Goal: Task Accomplishment & Management: Complete application form

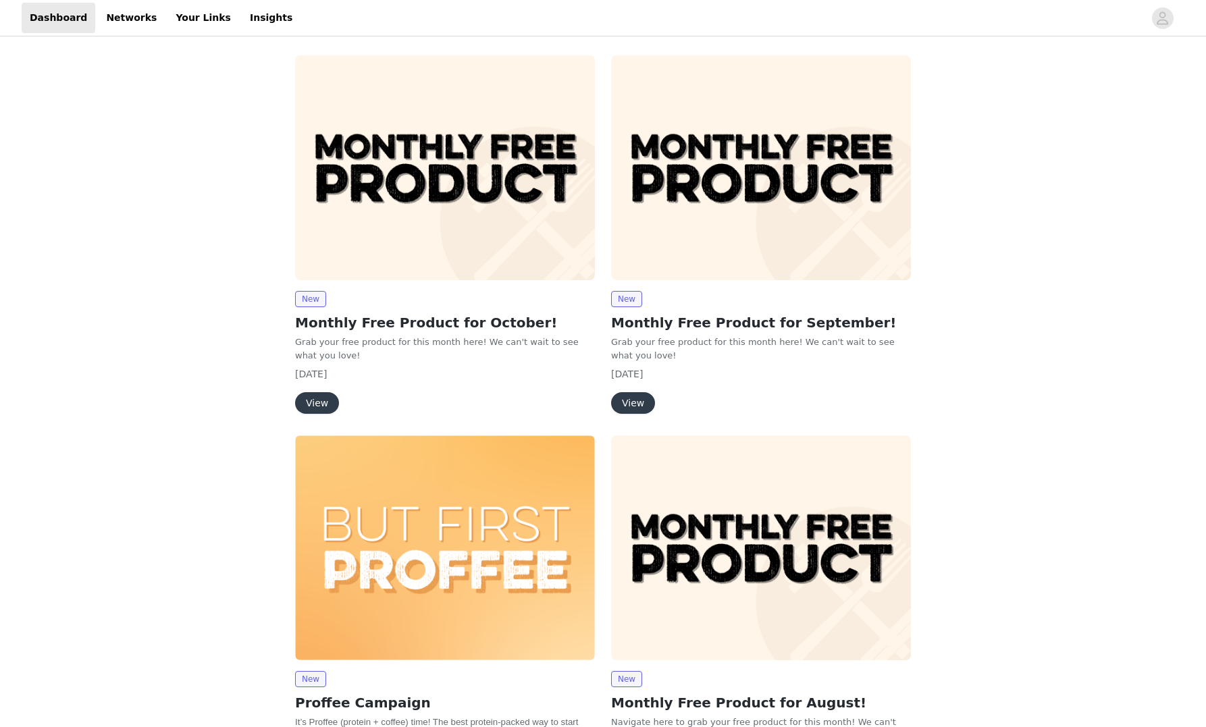
click at [730, 199] on img at bounding box center [761, 167] width 300 height 225
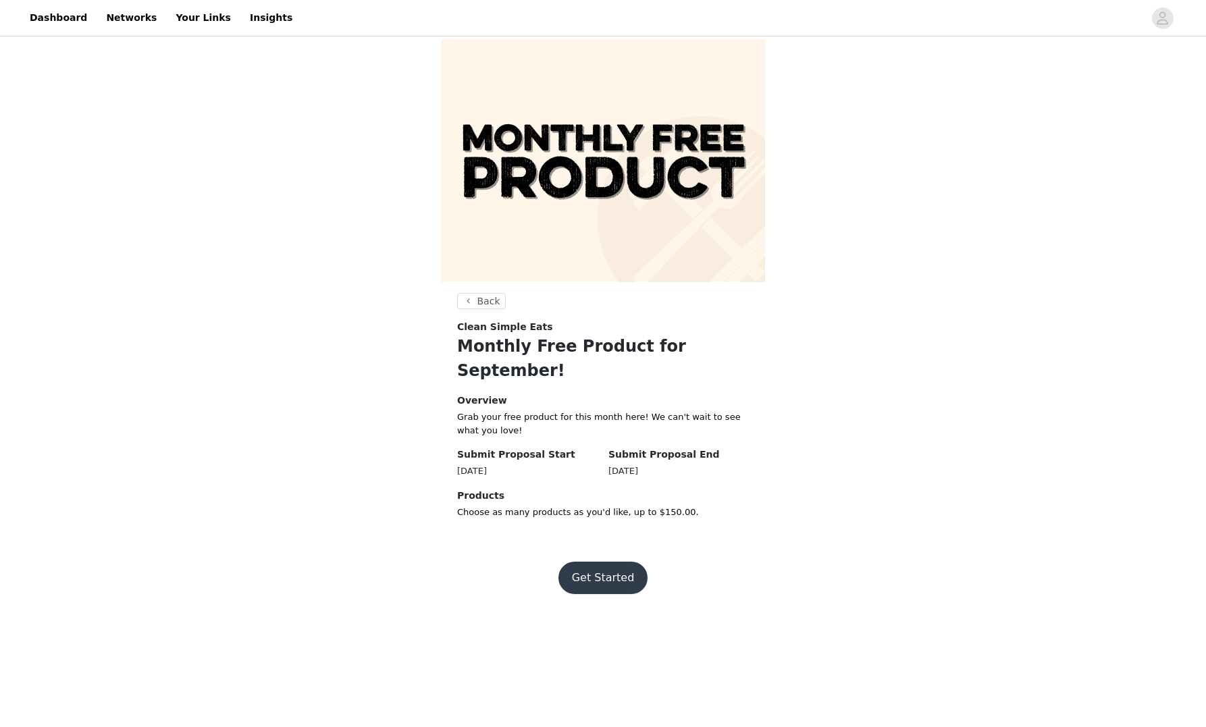
click at [610, 562] on button "Get Started" at bounding box center [603, 578] width 90 height 32
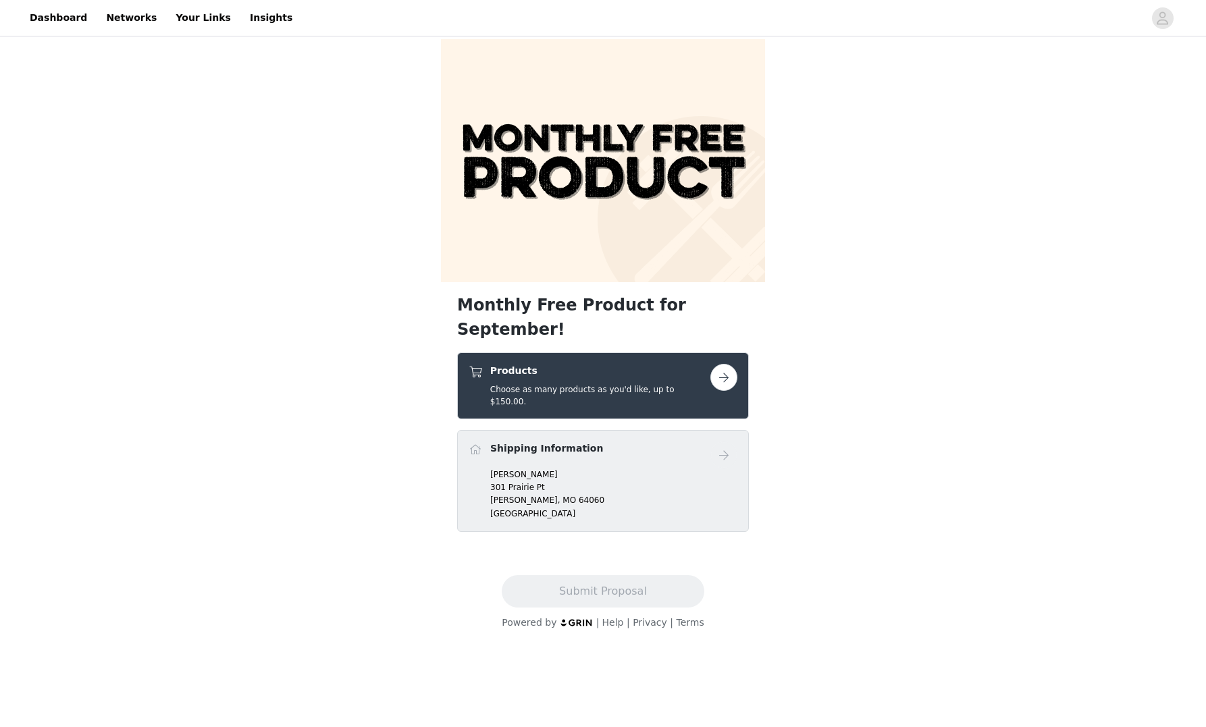
click at [615, 384] on h5 "Choose as many products as you'd like, up to $150.00." at bounding box center [600, 396] width 220 height 24
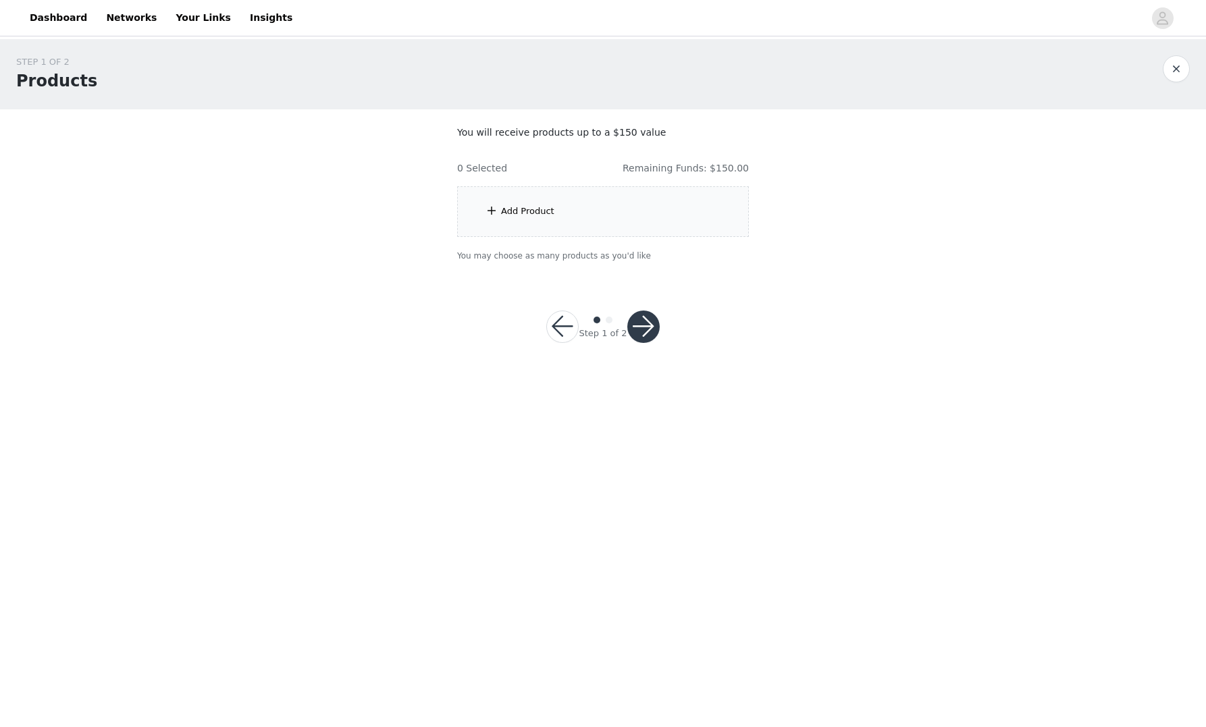
click at [544, 192] on div "Add Product" at bounding box center [603, 211] width 292 height 51
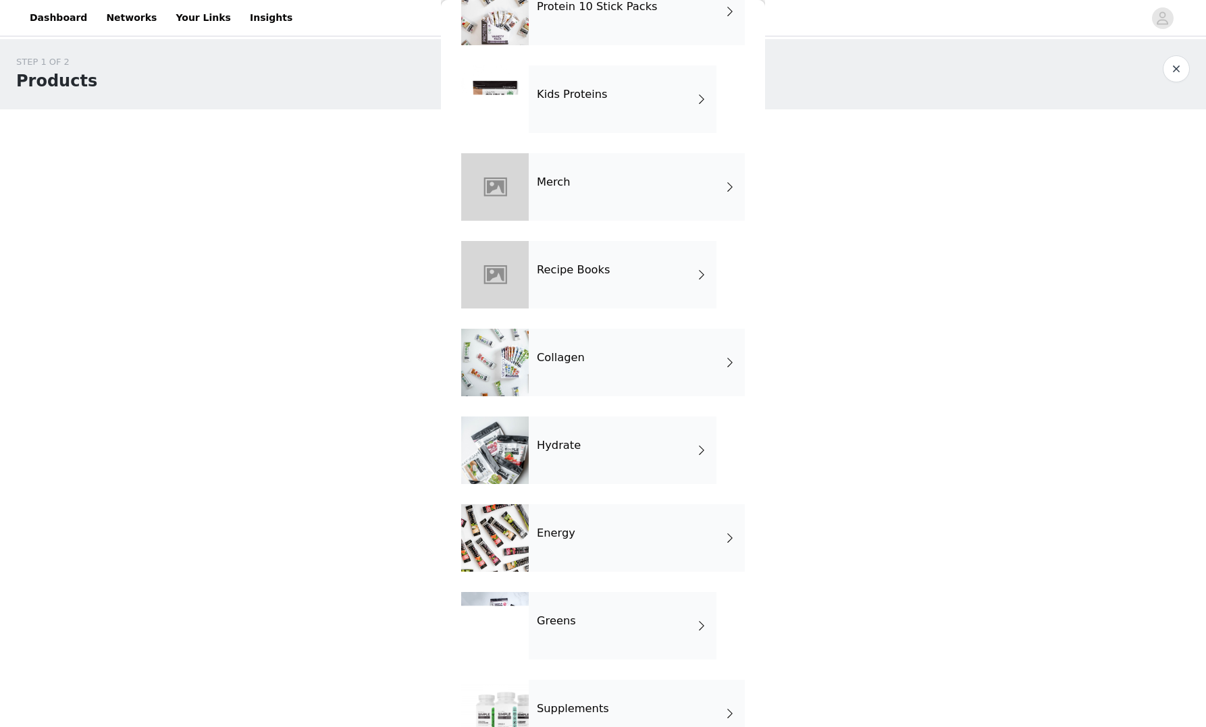
scroll to position [481, 0]
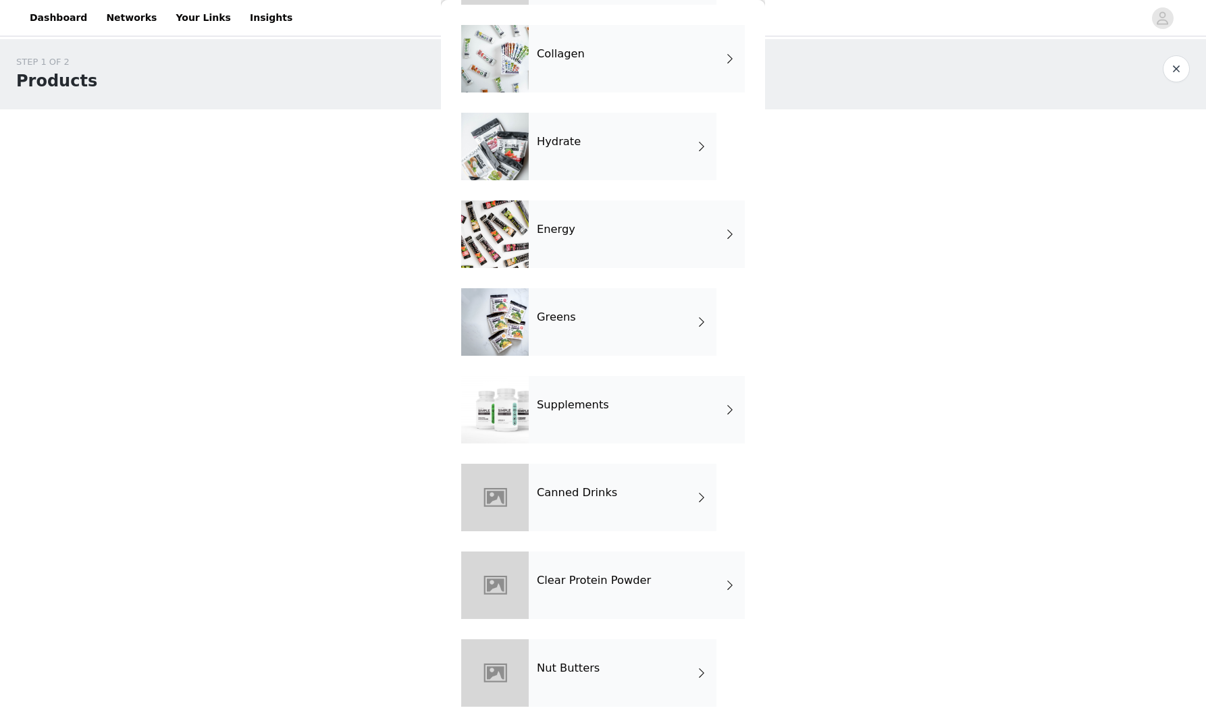
click at [594, 594] on div "Clear Protein Powder" at bounding box center [637, 586] width 216 height 68
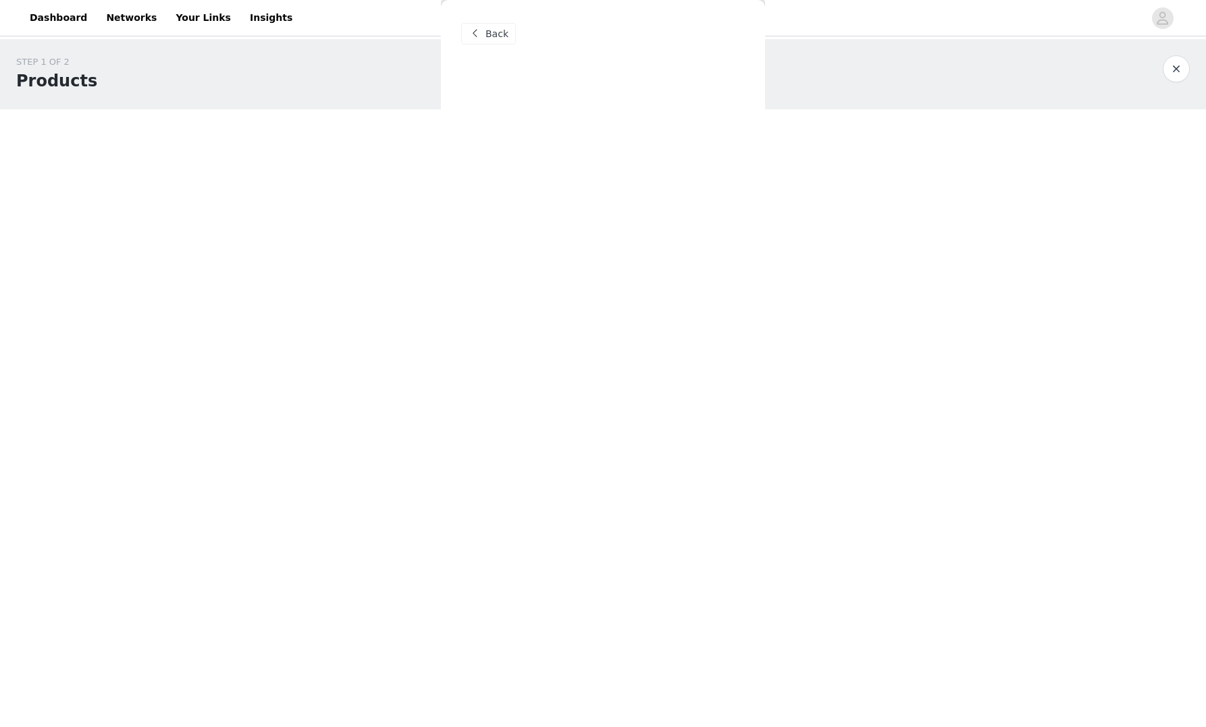
scroll to position [0, 0]
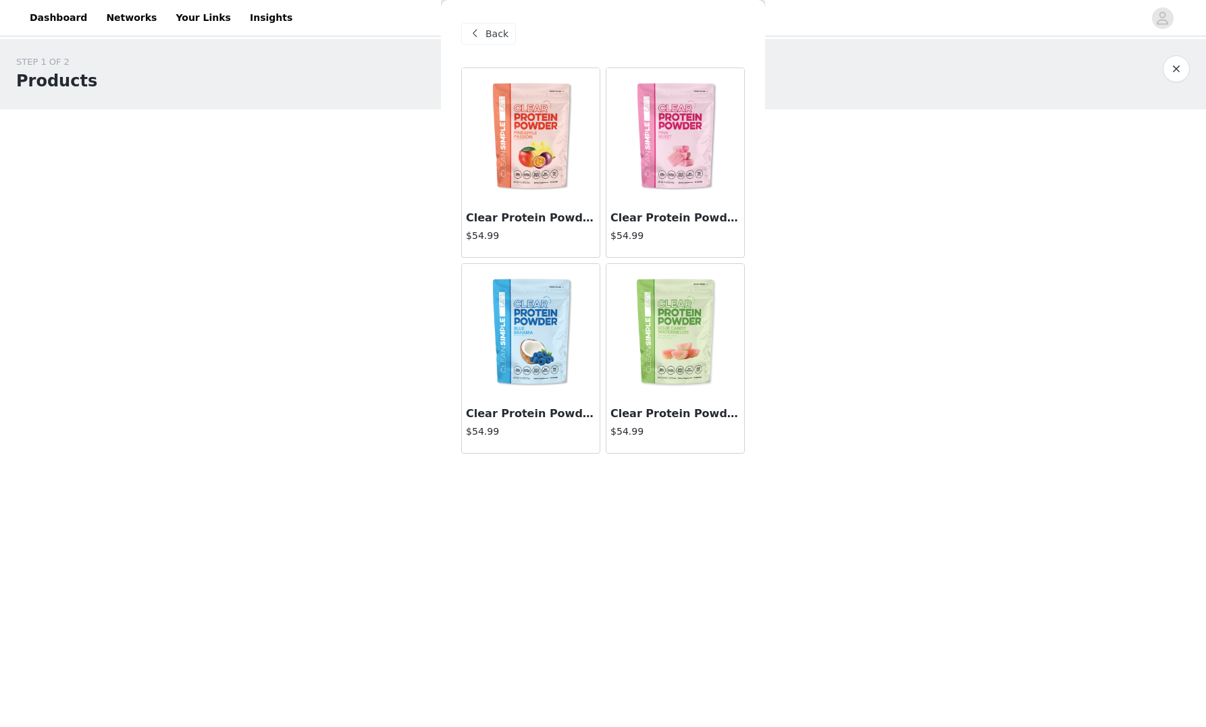
click at [687, 148] on img at bounding box center [675, 135] width 135 height 135
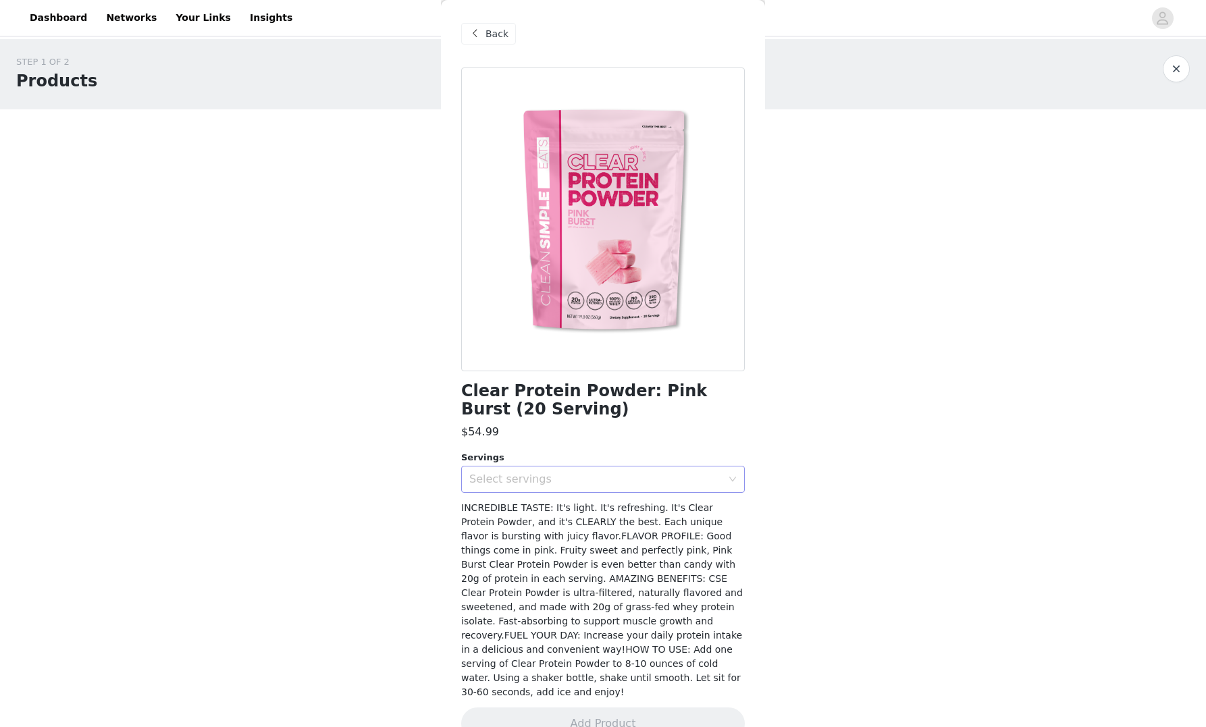
click at [577, 479] on div "Select servings" at bounding box center [595, 480] width 253 height 14
click at [519, 515] on li "20" at bounding box center [603, 509] width 284 height 22
click at [612, 708] on button "Add Product" at bounding box center [603, 724] width 284 height 32
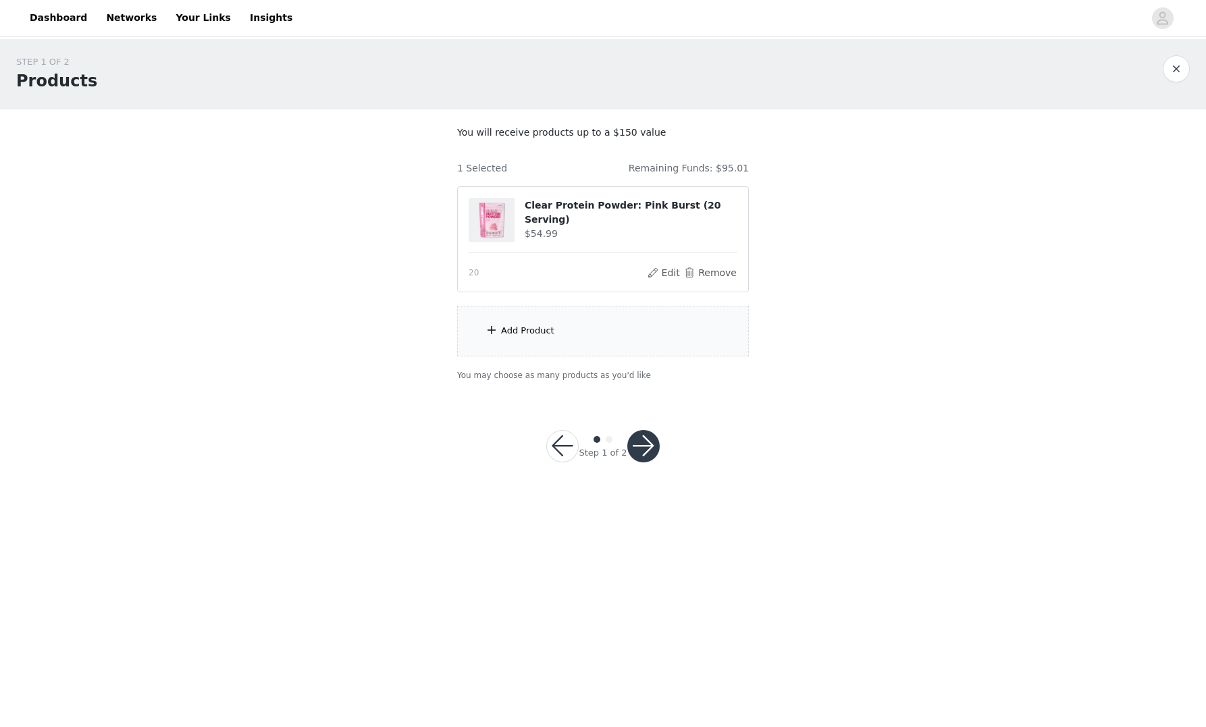
click at [640, 453] on button "button" at bounding box center [643, 446] width 32 height 32
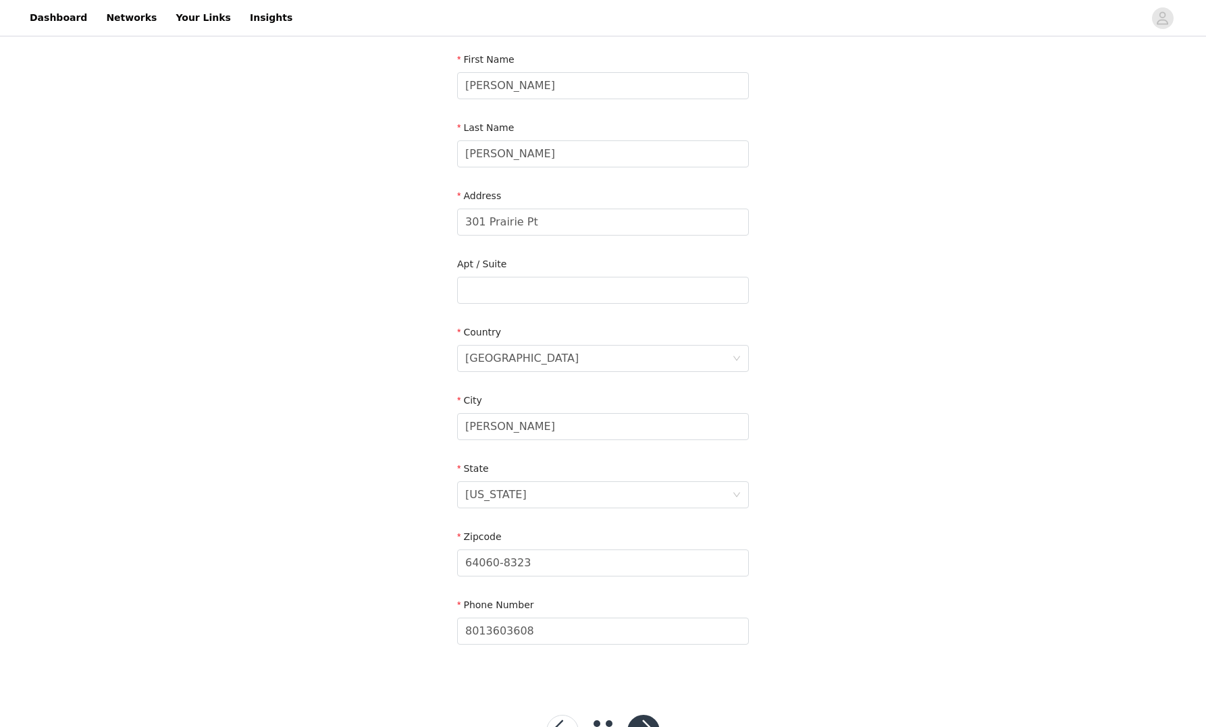
scroll to position [193, 0]
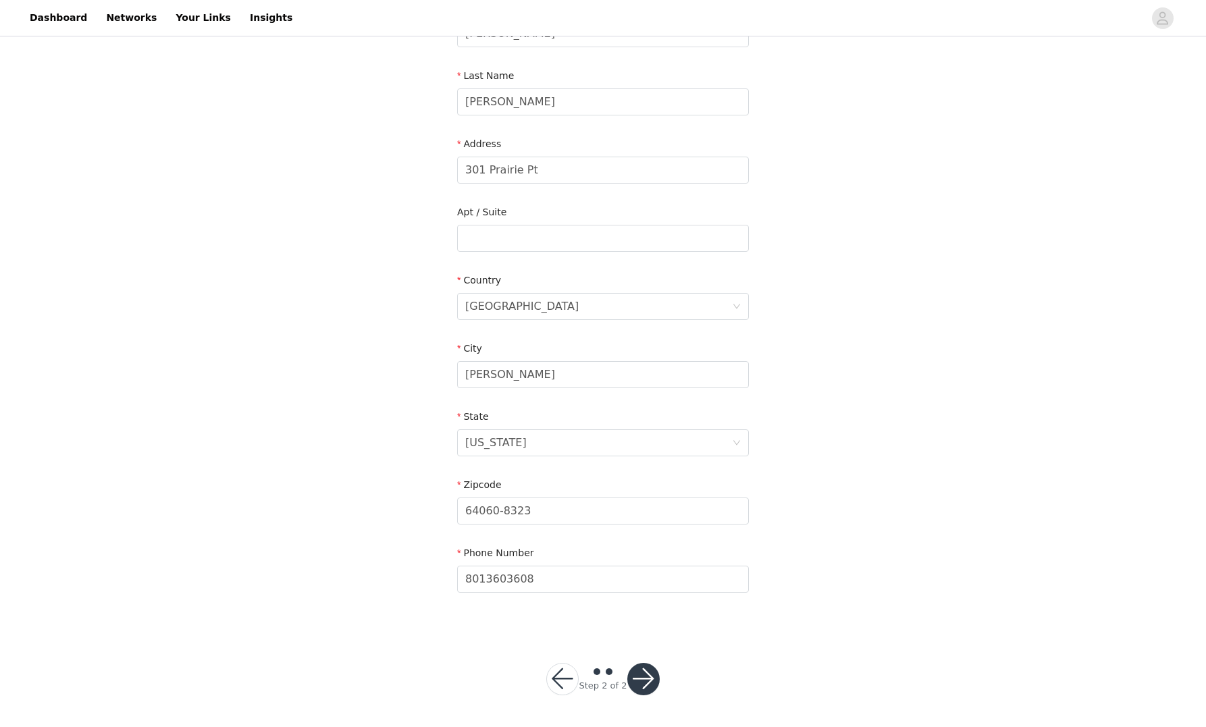
click at [564, 683] on button "button" at bounding box center [562, 679] width 32 height 32
click at [569, 676] on button "Save" at bounding box center [603, 679] width 111 height 32
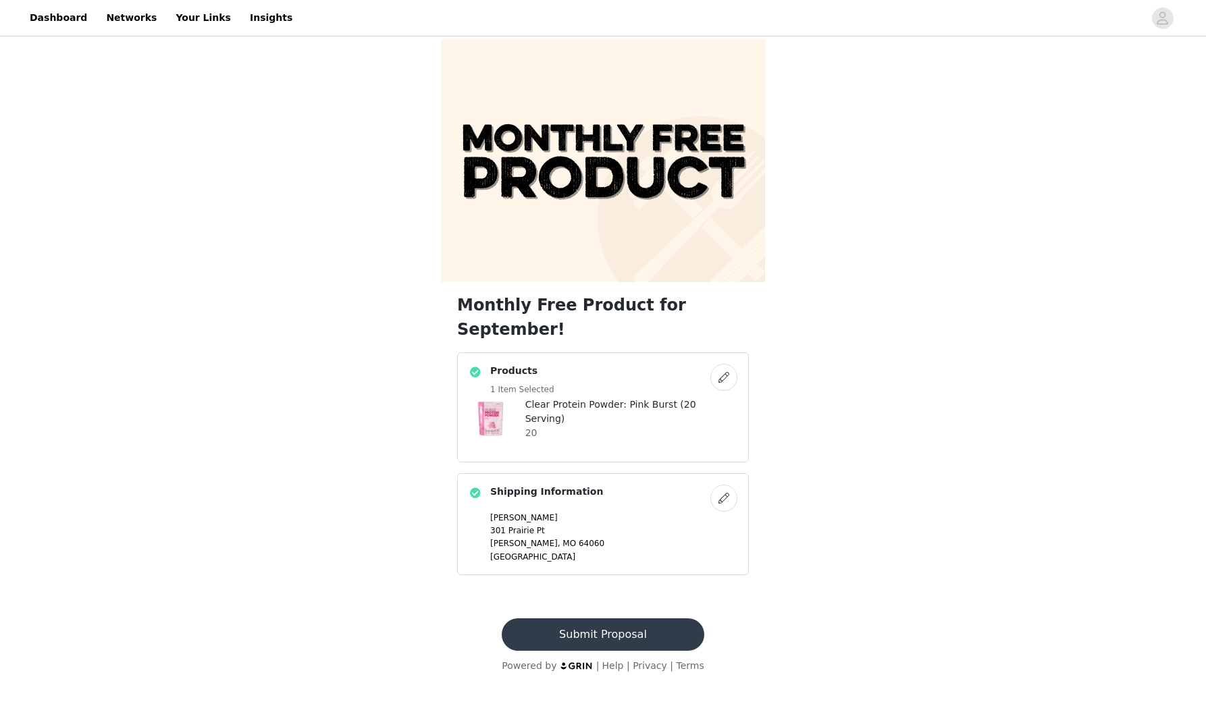
click at [595, 398] on h4 "Clear Protein Powder: Pink Burst (20 Serving)" at bounding box center [631, 412] width 212 height 28
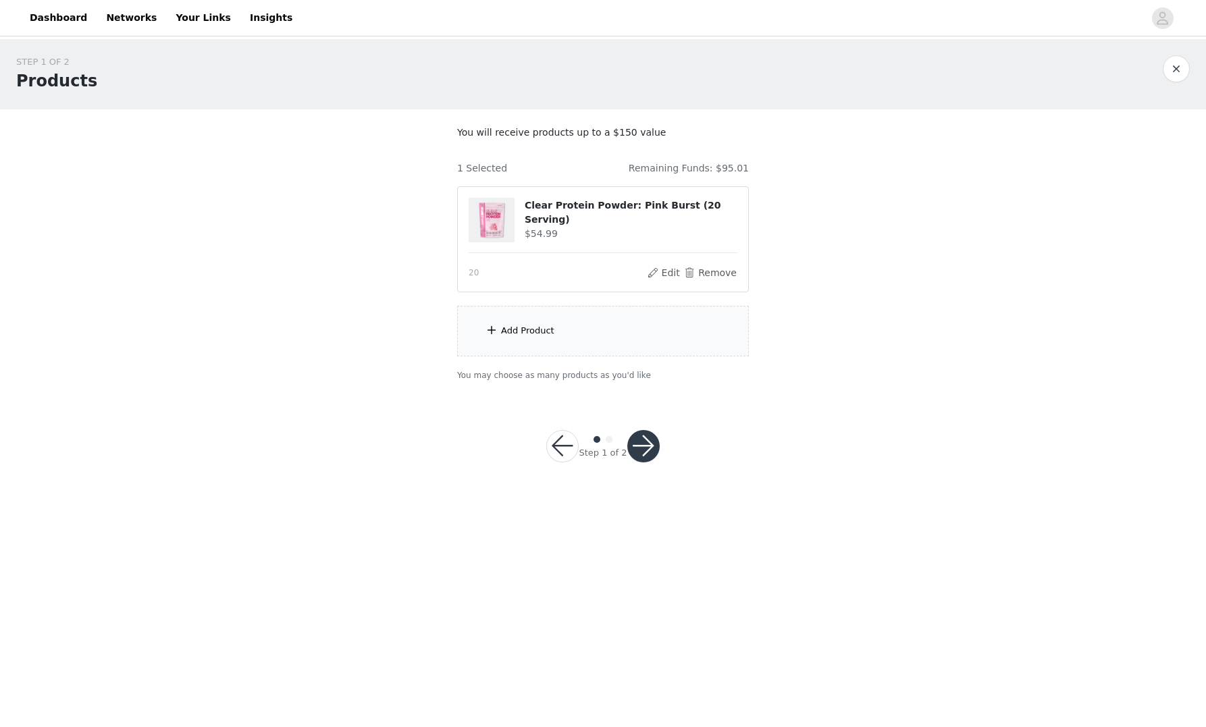
click at [558, 343] on div "Add Product" at bounding box center [603, 331] width 292 height 51
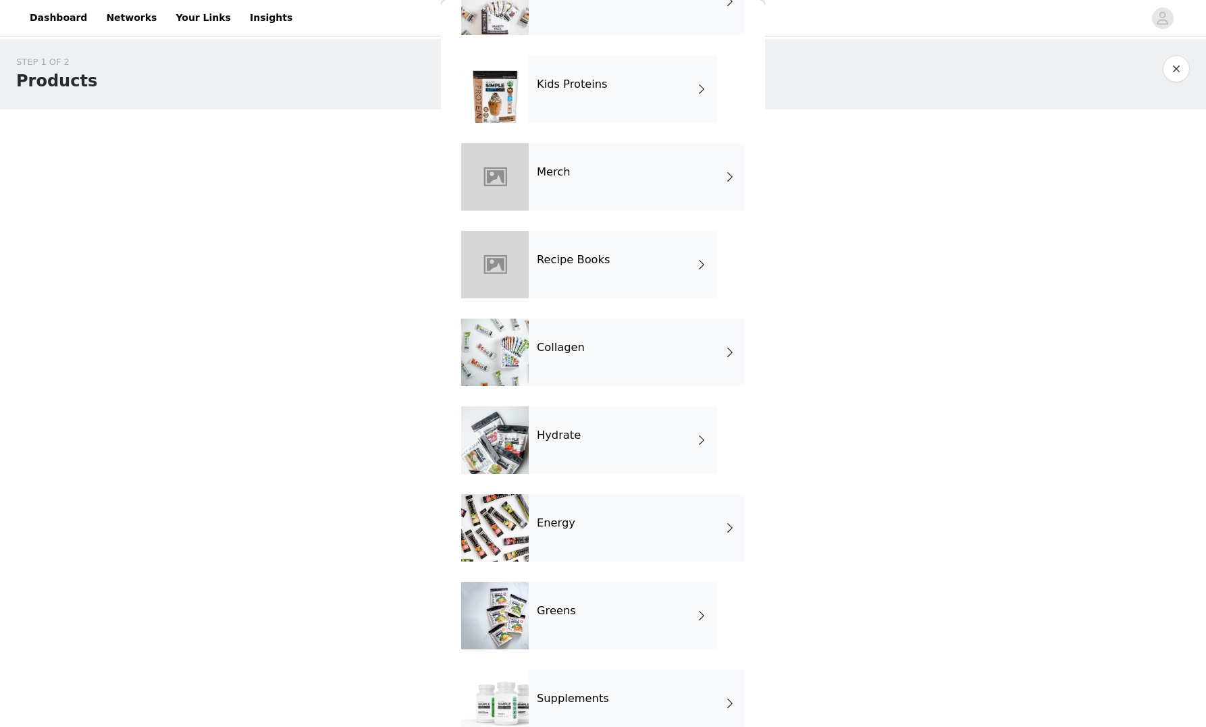
scroll to position [481, 0]
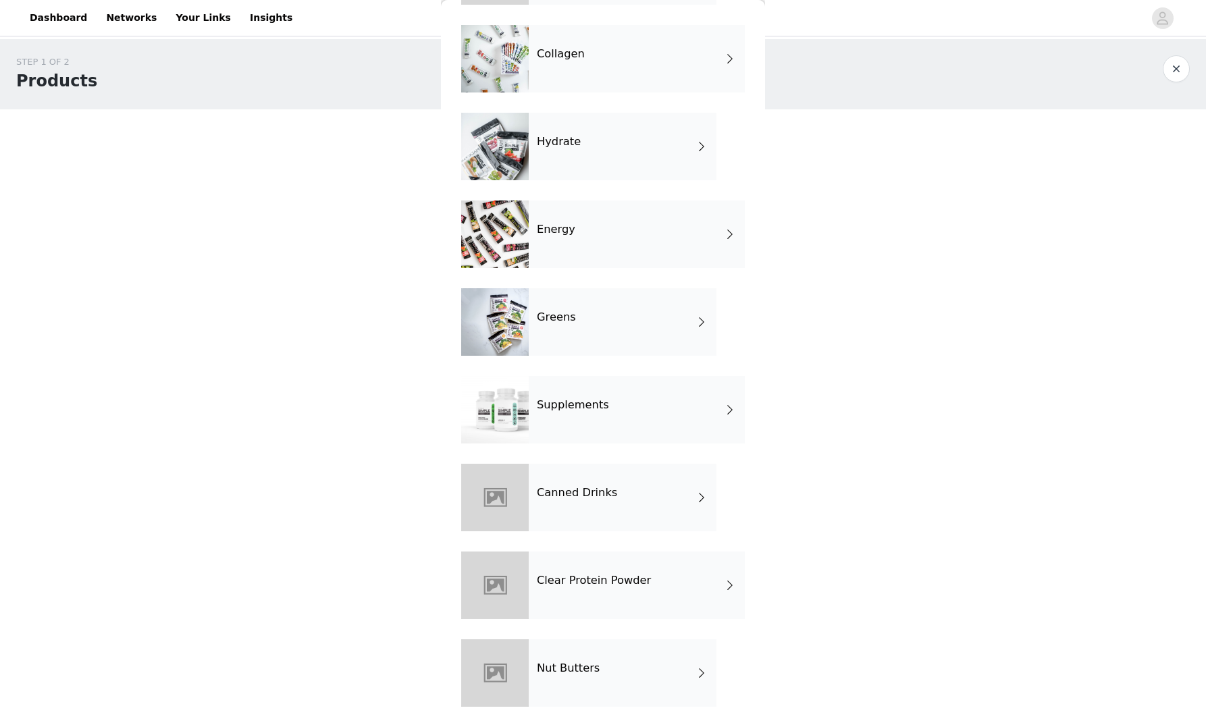
click at [592, 508] on div "Canned Drinks" at bounding box center [623, 498] width 188 height 68
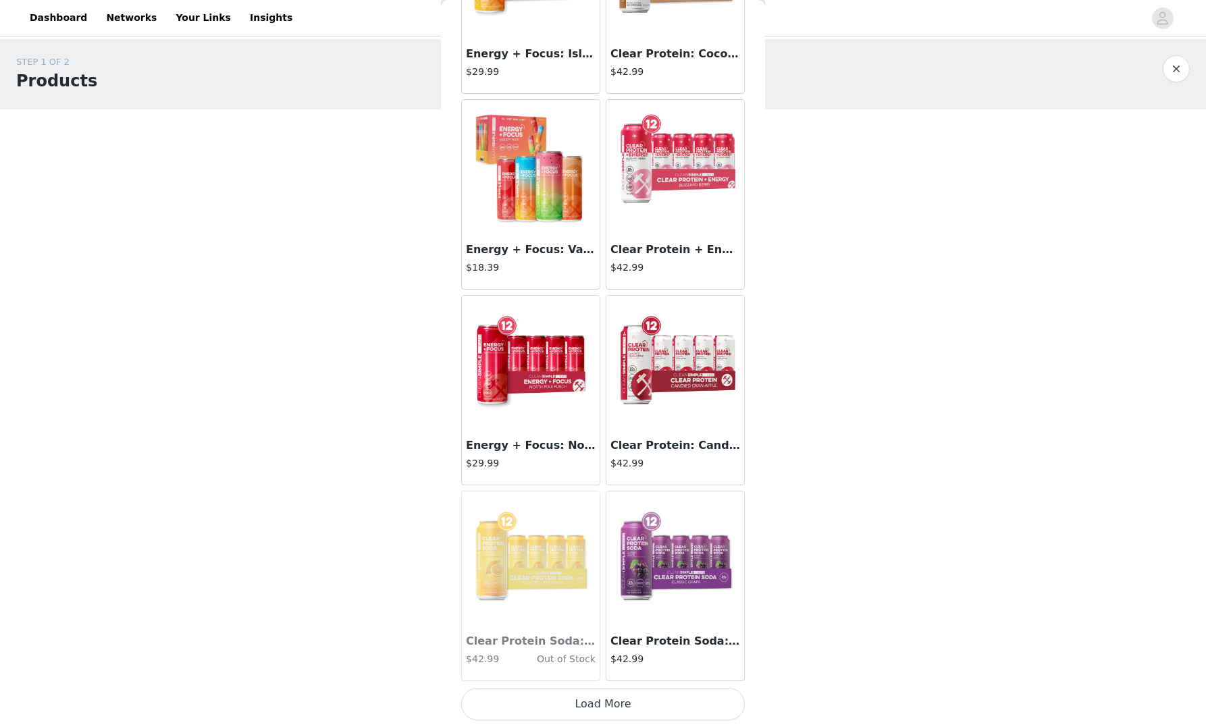
scroll to position [1338, 0]
click at [677, 573] on img at bounding box center [675, 559] width 135 height 135
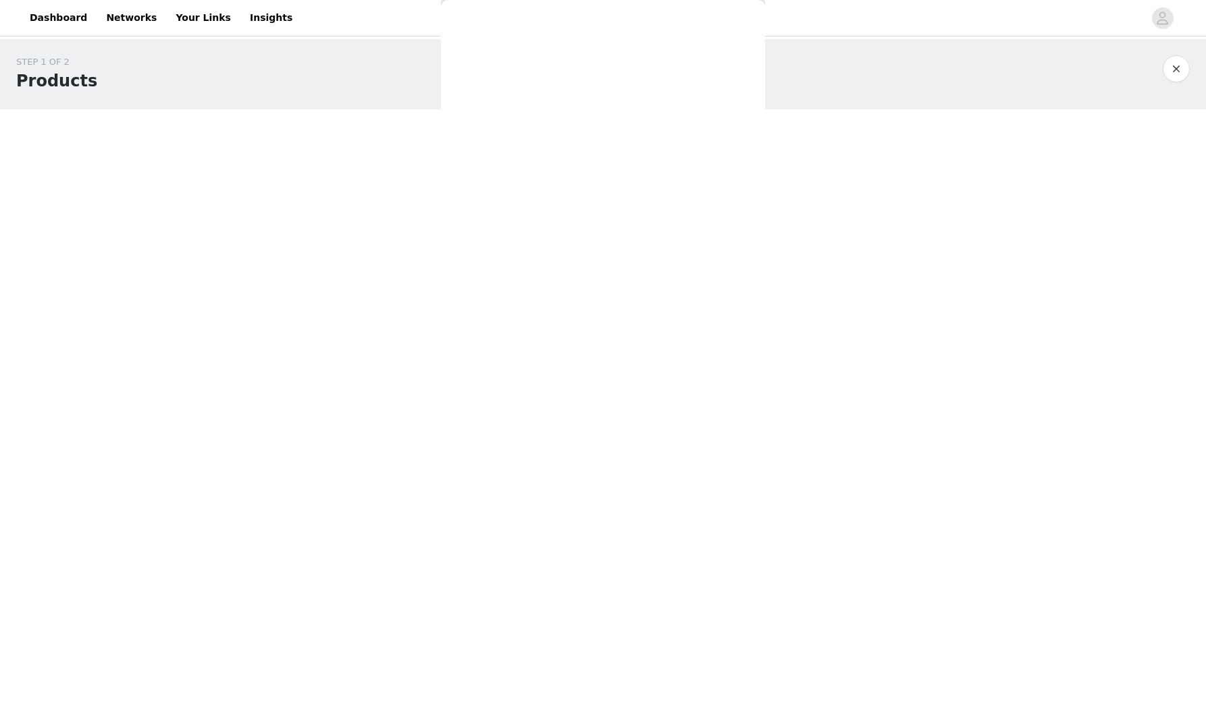
scroll to position [0, 0]
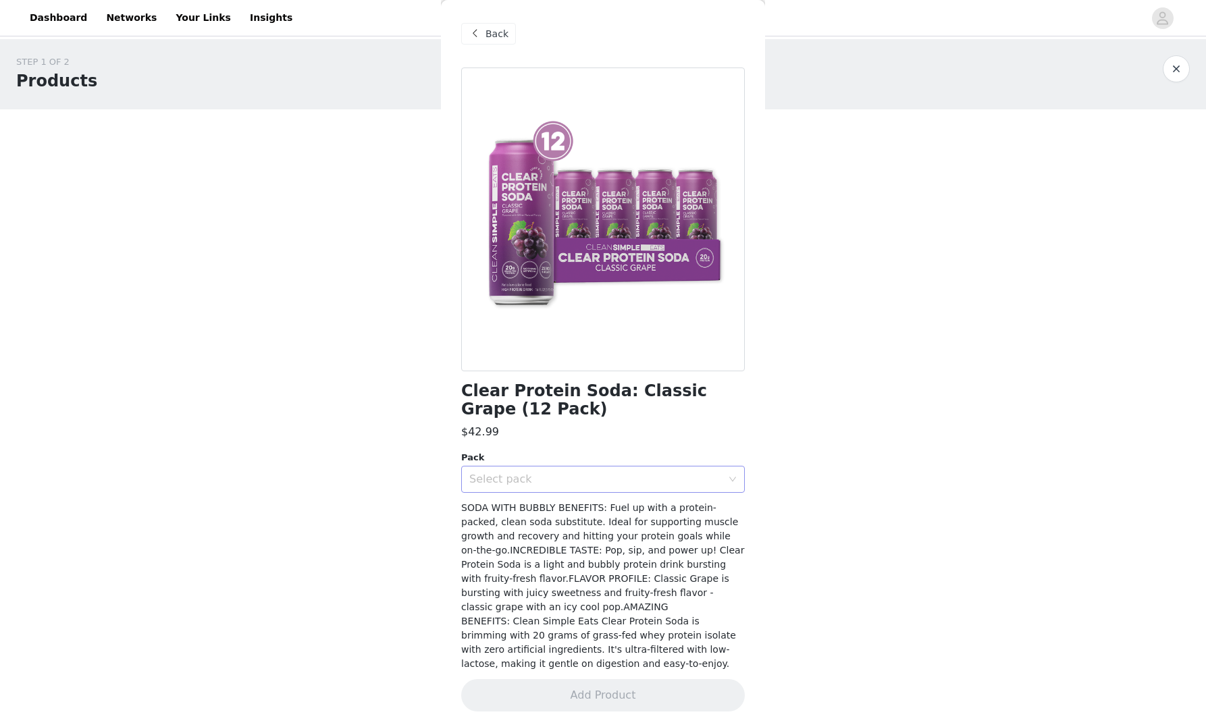
click at [537, 478] on div "Select pack" at bounding box center [595, 480] width 253 height 14
click at [522, 513] on li "12" at bounding box center [603, 509] width 284 height 22
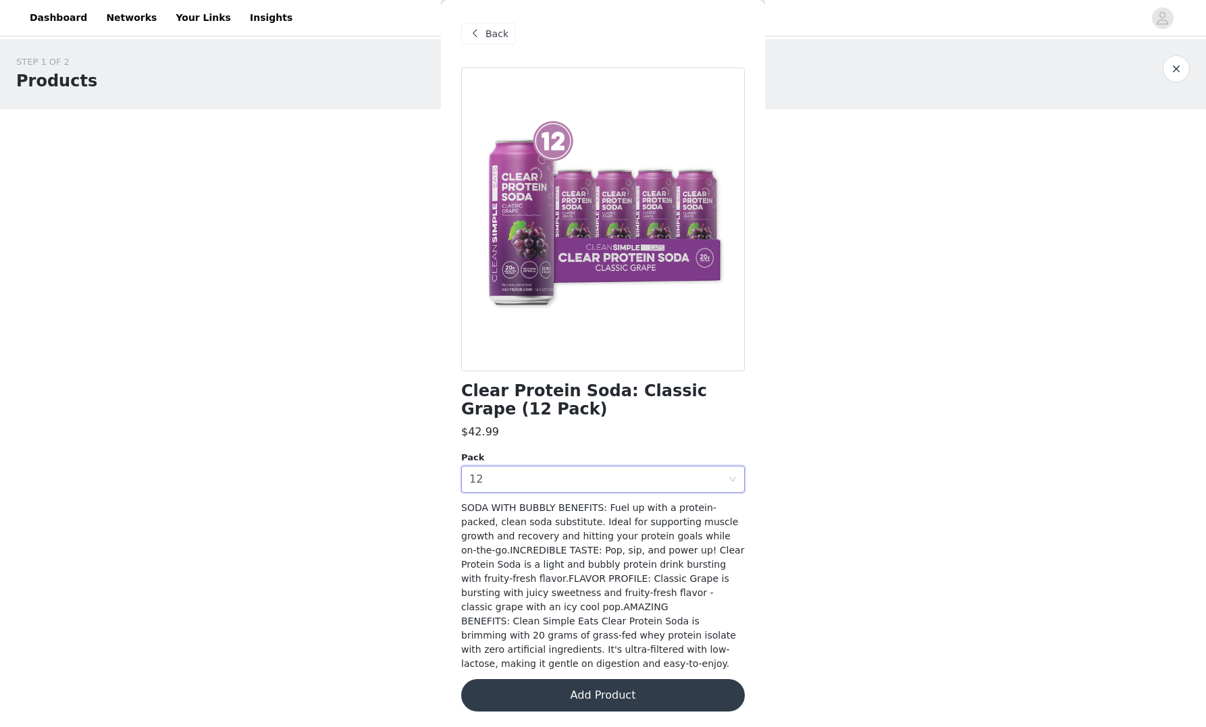
click at [626, 689] on button "Add Product" at bounding box center [603, 695] width 284 height 32
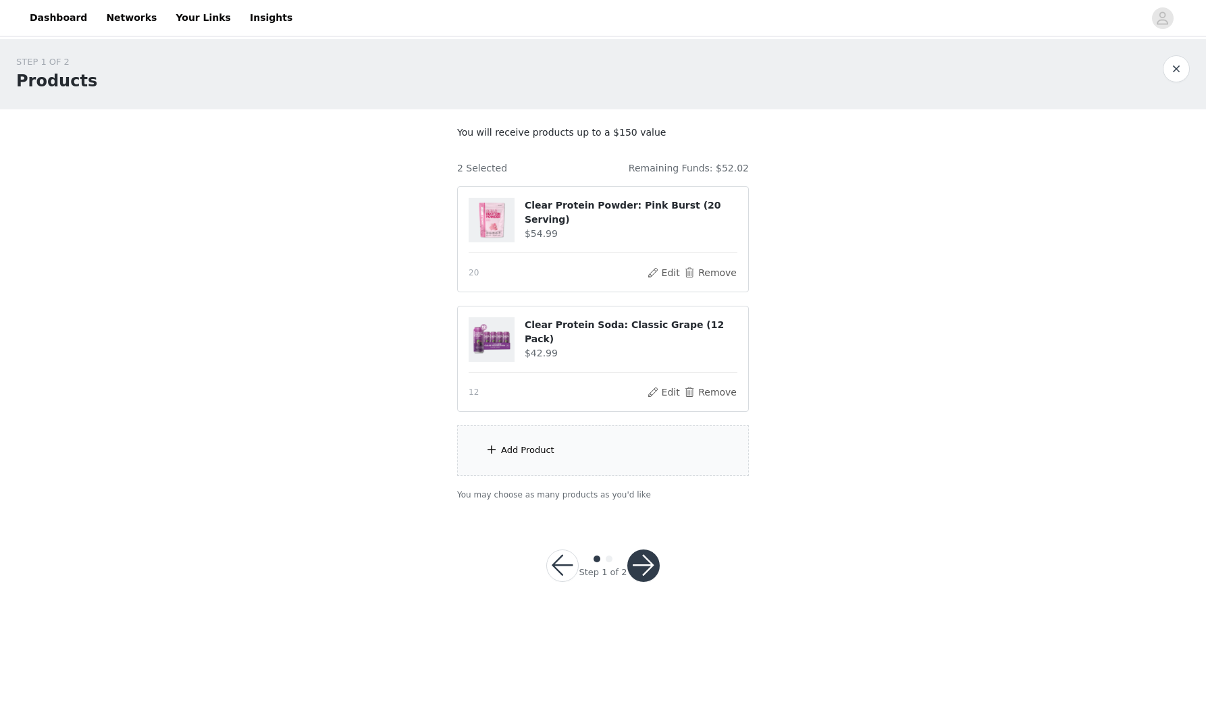
click at [528, 444] on div "Add Product" at bounding box center [527, 451] width 53 height 14
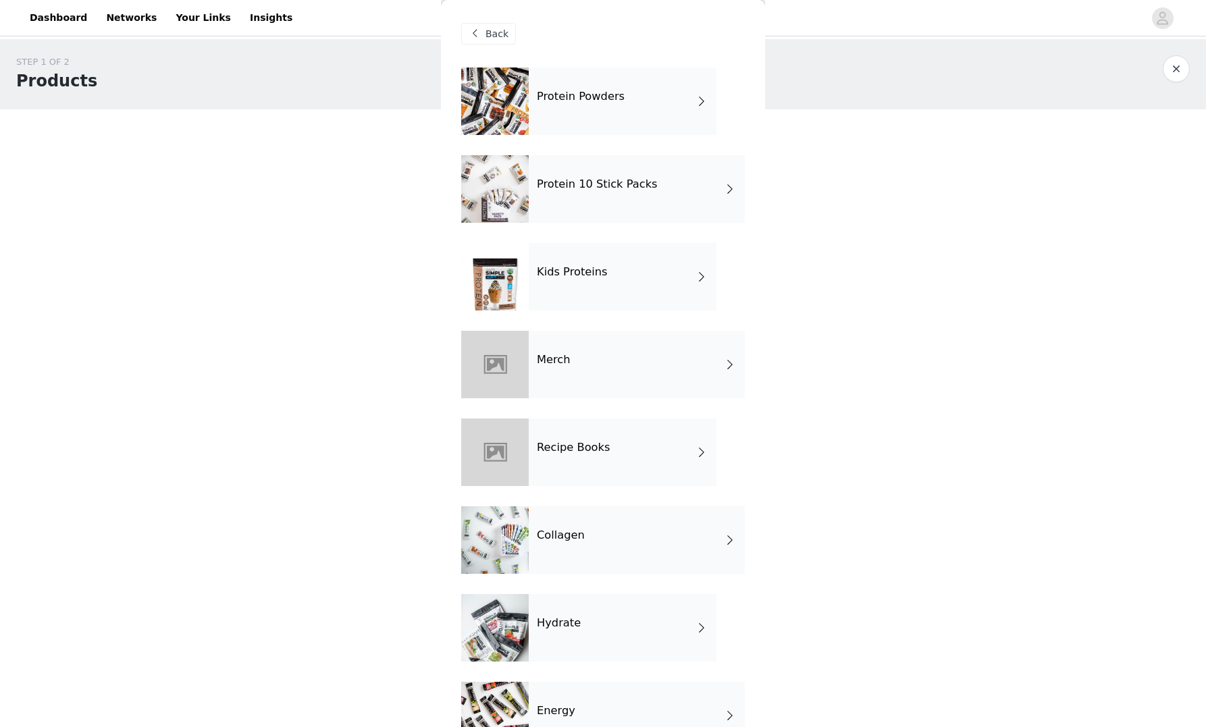
scroll to position [481, 0]
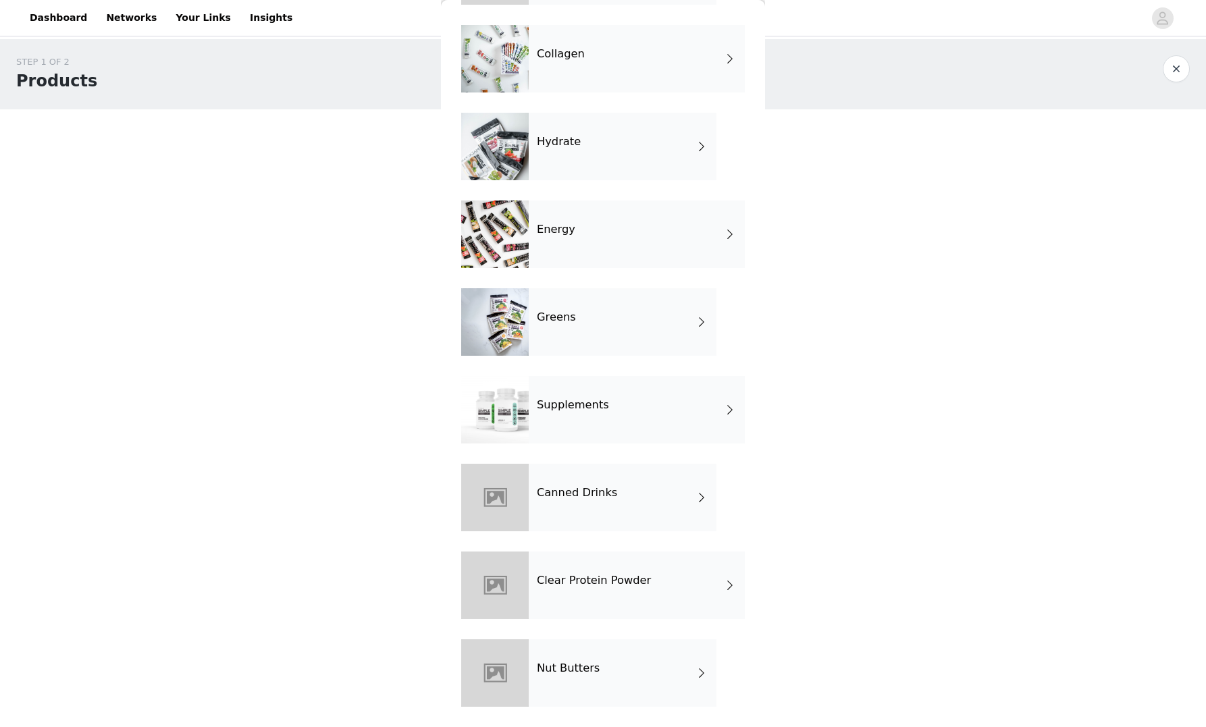
click at [575, 498] on h4 "Canned Drinks" at bounding box center [577, 493] width 80 height 12
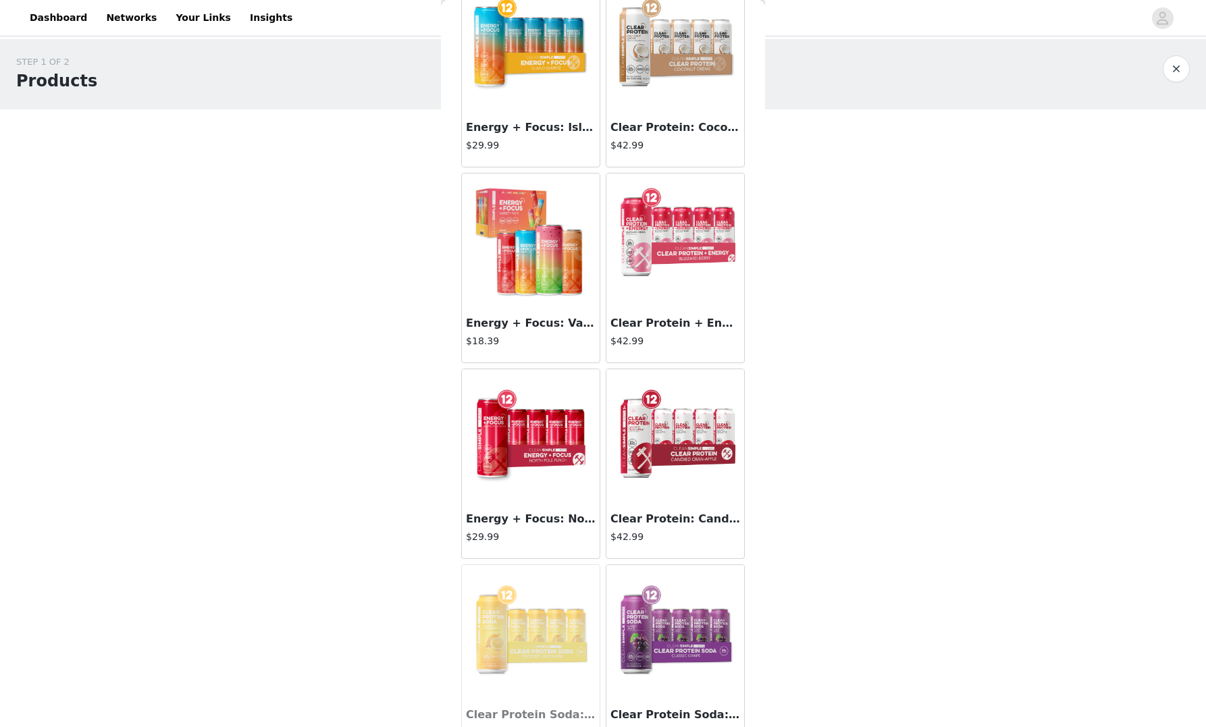
scroll to position [1339, 0]
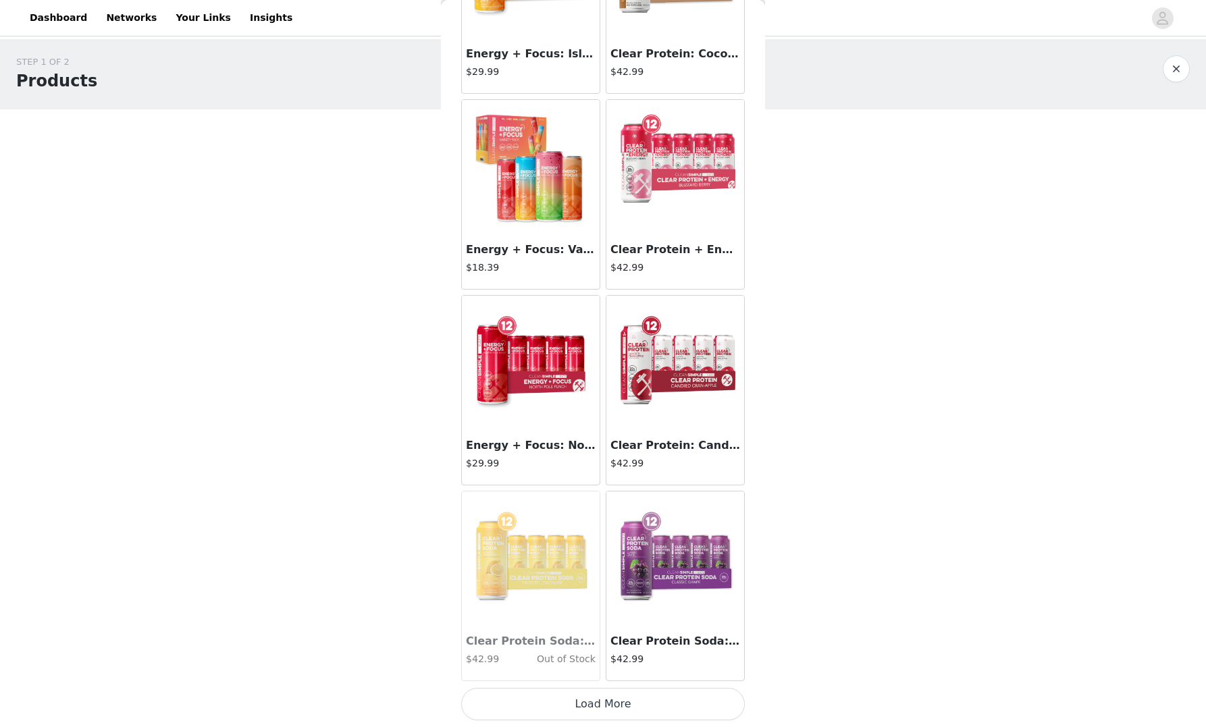
click at [694, 576] on img at bounding box center [675, 559] width 135 height 135
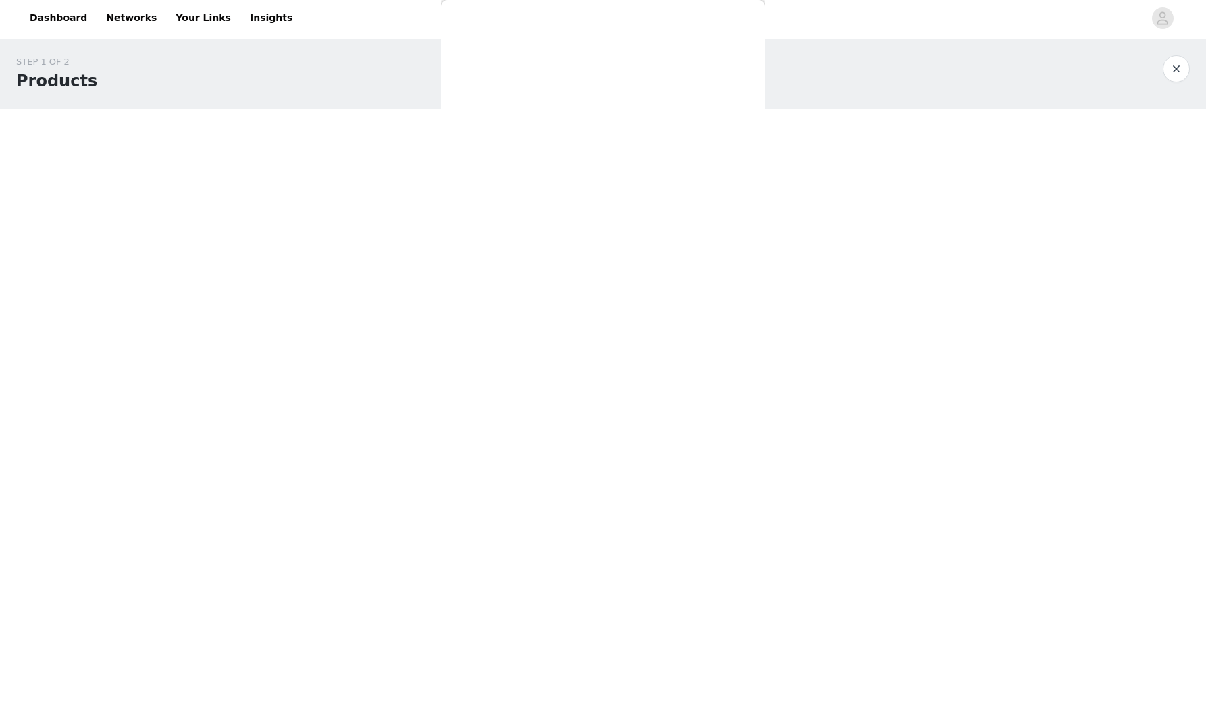
scroll to position [0, 0]
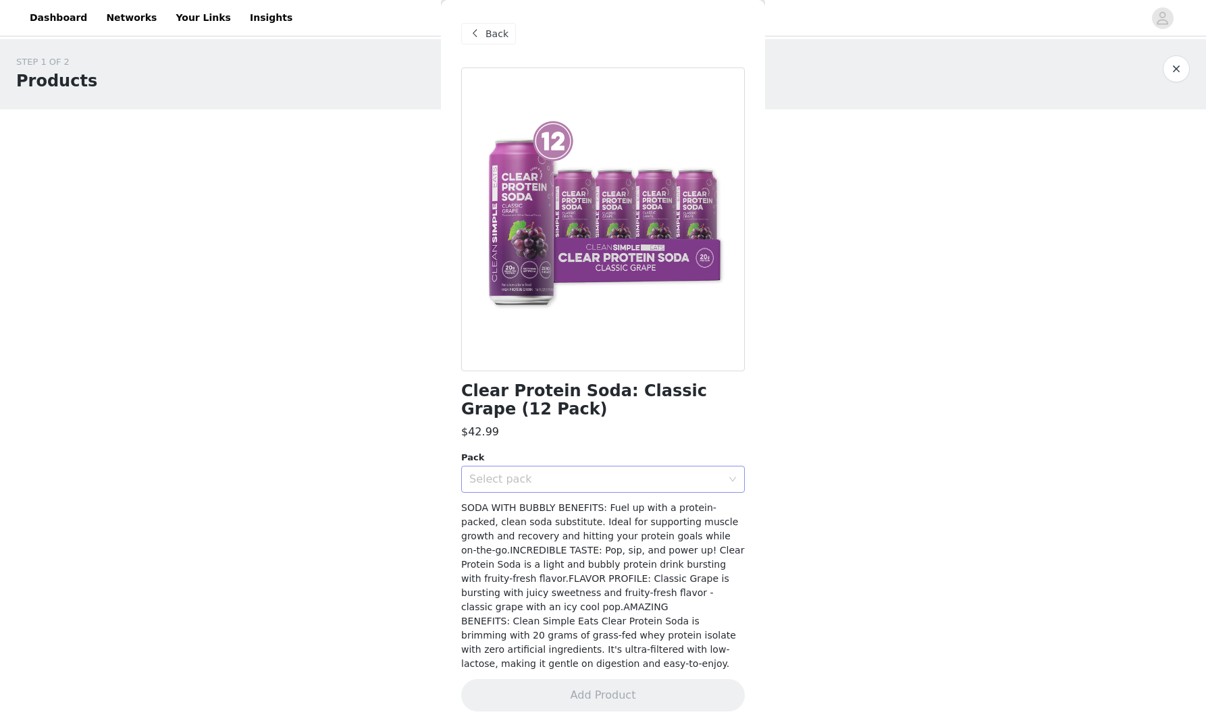
click at [627, 482] on div "Select pack" at bounding box center [595, 480] width 253 height 14
click at [519, 513] on li "12" at bounding box center [603, 509] width 284 height 22
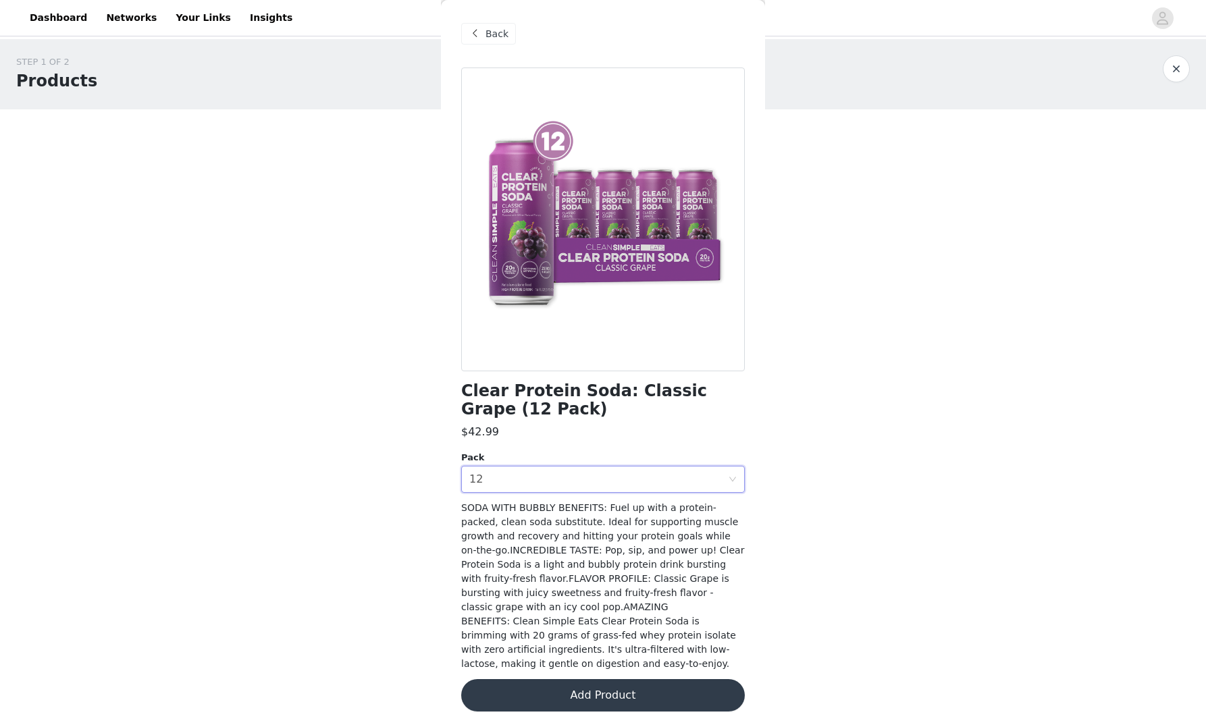
click at [608, 685] on button "Add Product" at bounding box center [603, 695] width 284 height 32
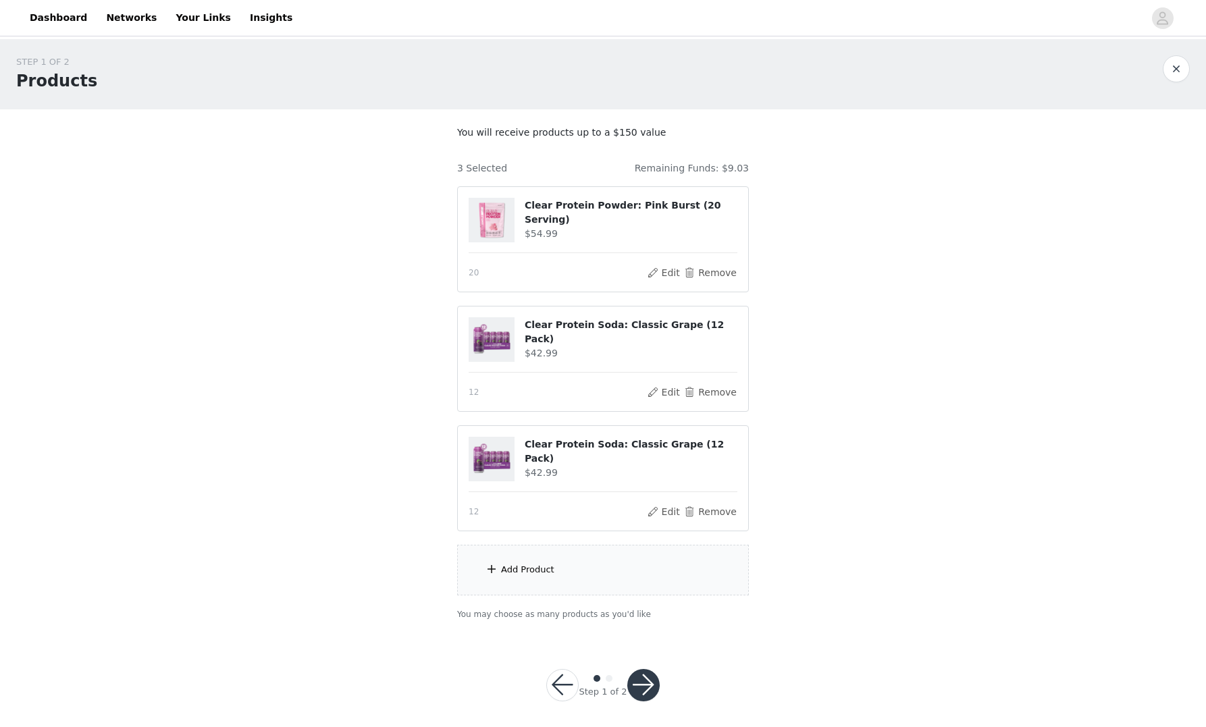
click at [581, 574] on div "Add Product" at bounding box center [603, 570] width 292 height 51
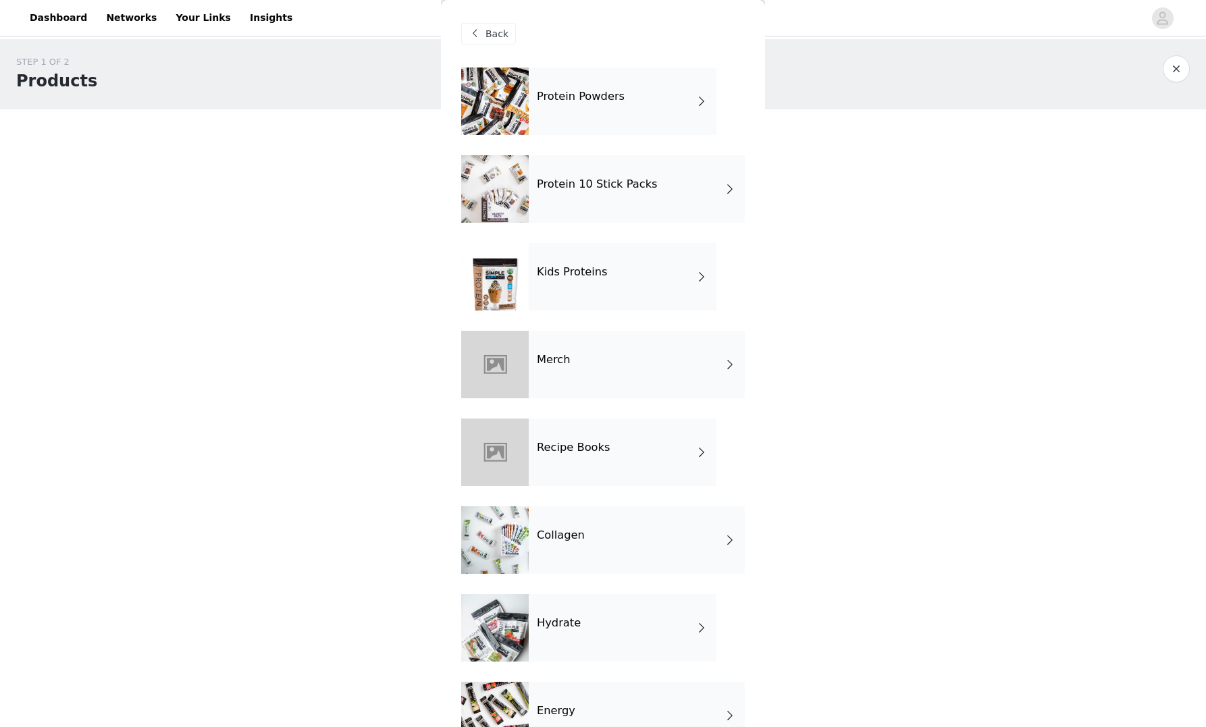
click at [598, 373] on div "Merch" at bounding box center [637, 365] width 216 height 68
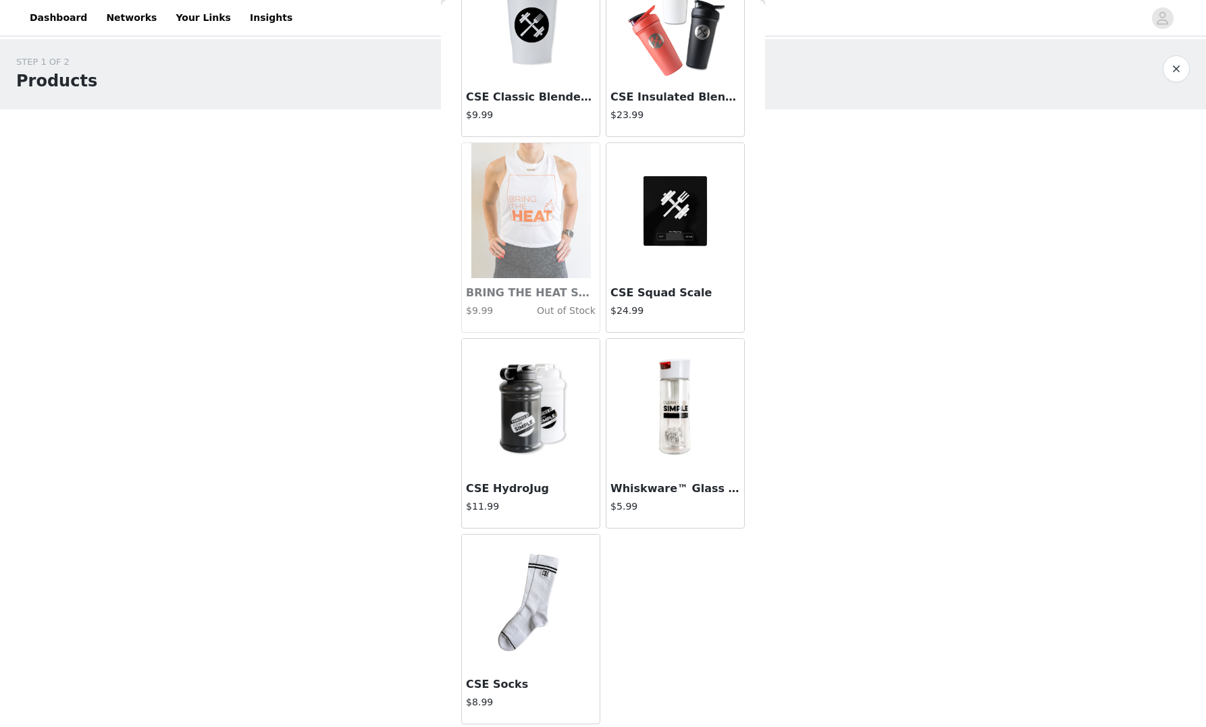
scroll to position [7, 0]
click at [541, 589] on img at bounding box center [531, 602] width 106 height 135
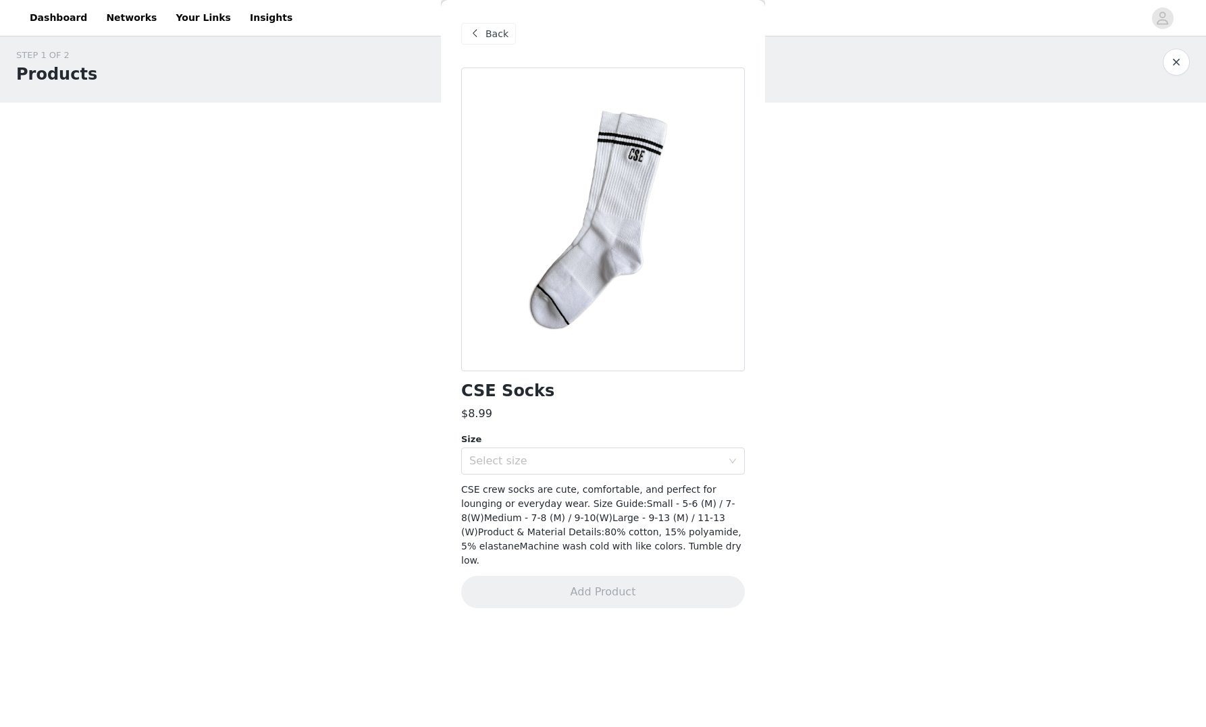
scroll to position [0, 0]
click at [598, 459] on div "Select size" at bounding box center [595, 461] width 253 height 14
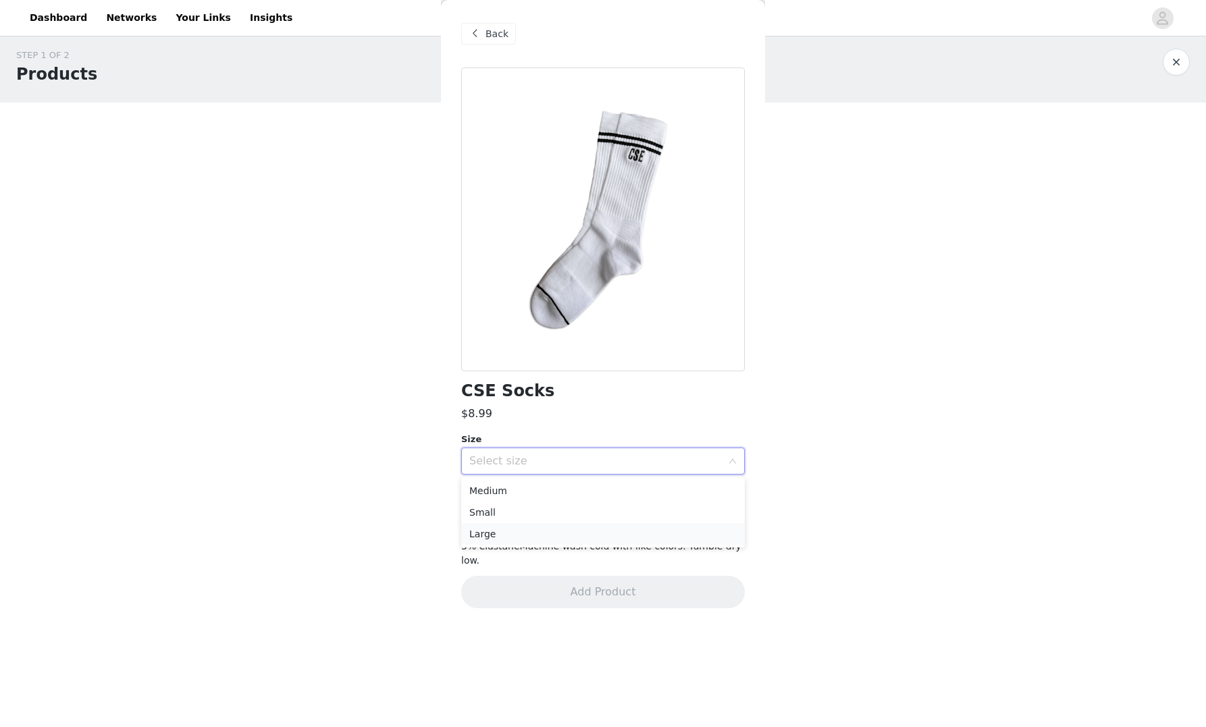
click at [488, 535] on li "Large" at bounding box center [603, 534] width 284 height 22
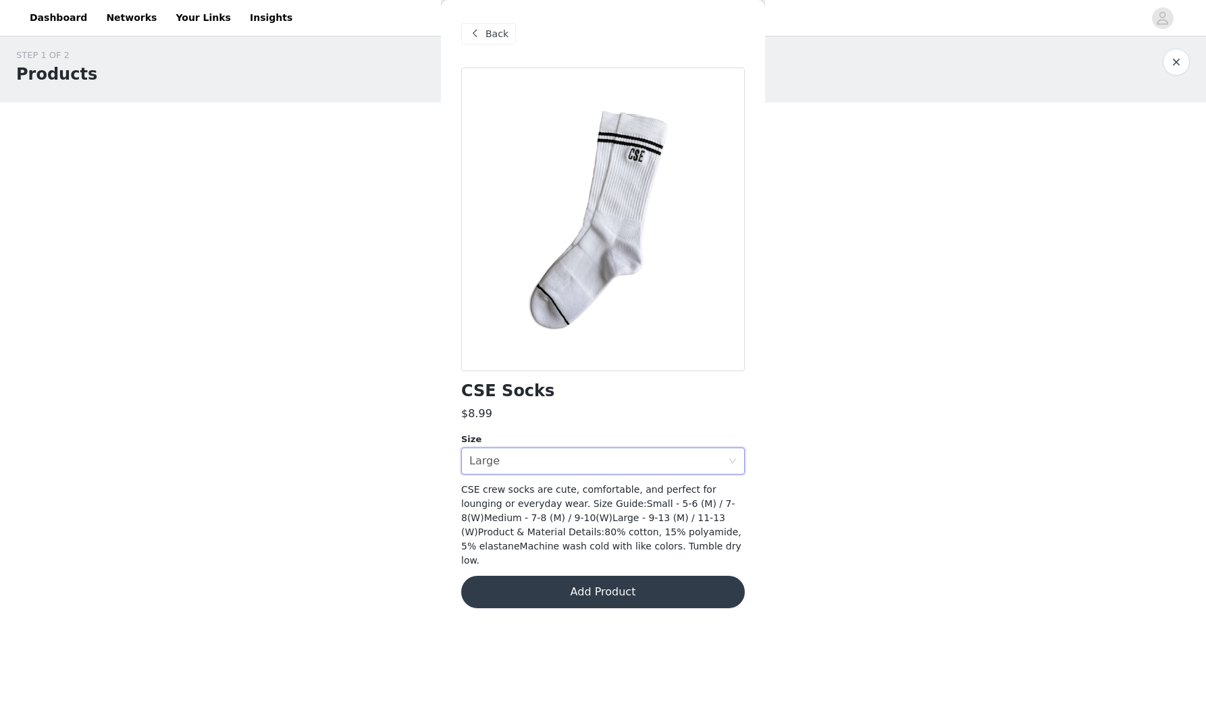
click at [636, 587] on button "Add Product" at bounding box center [603, 592] width 284 height 32
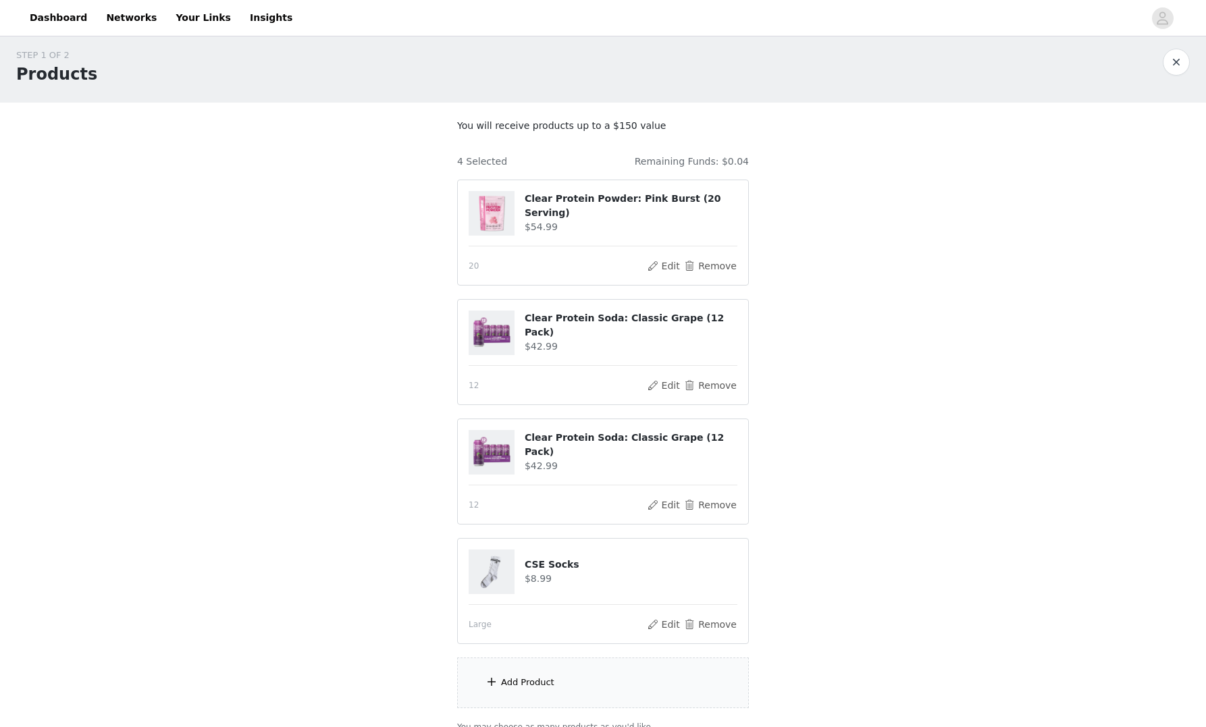
scroll to position [126, 0]
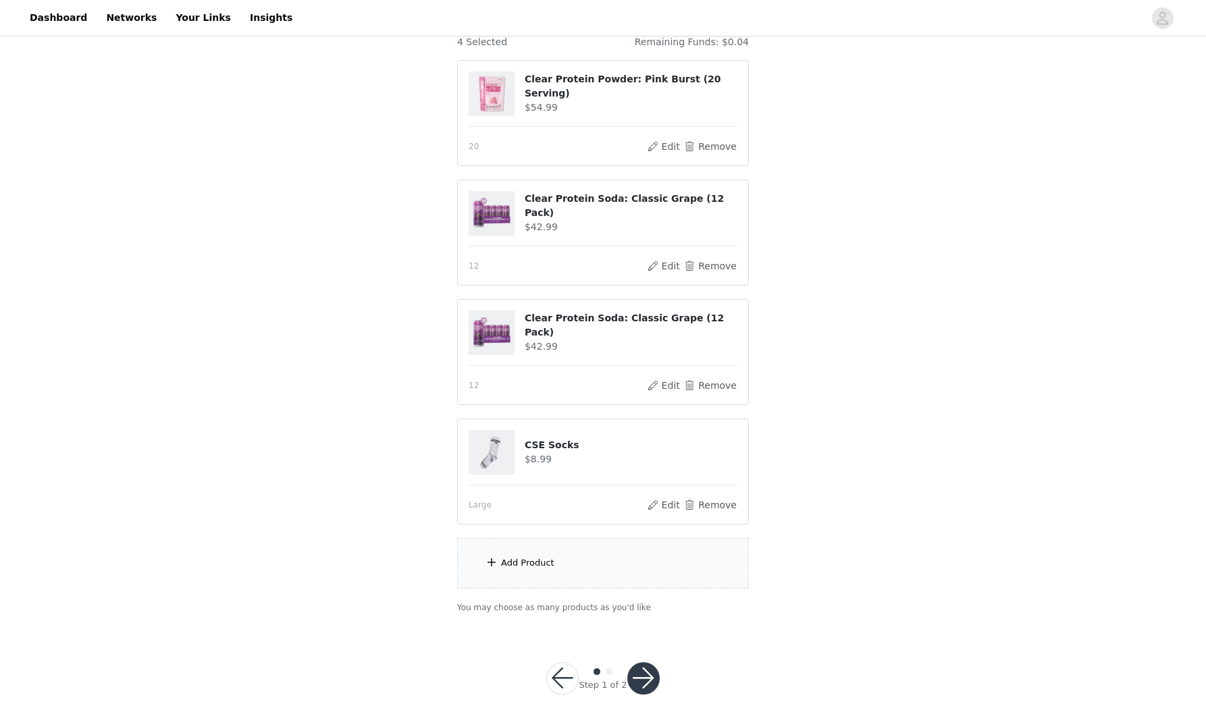
click at [642, 667] on button "button" at bounding box center [643, 678] width 32 height 32
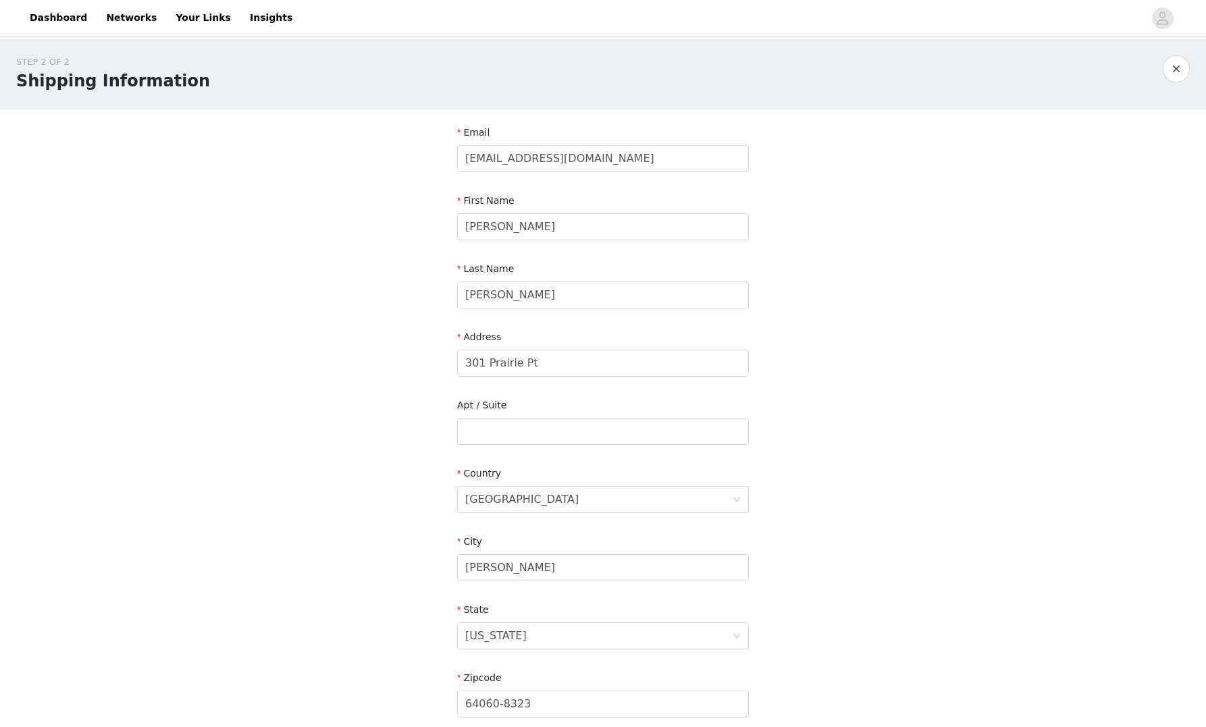
scroll to position [193, 0]
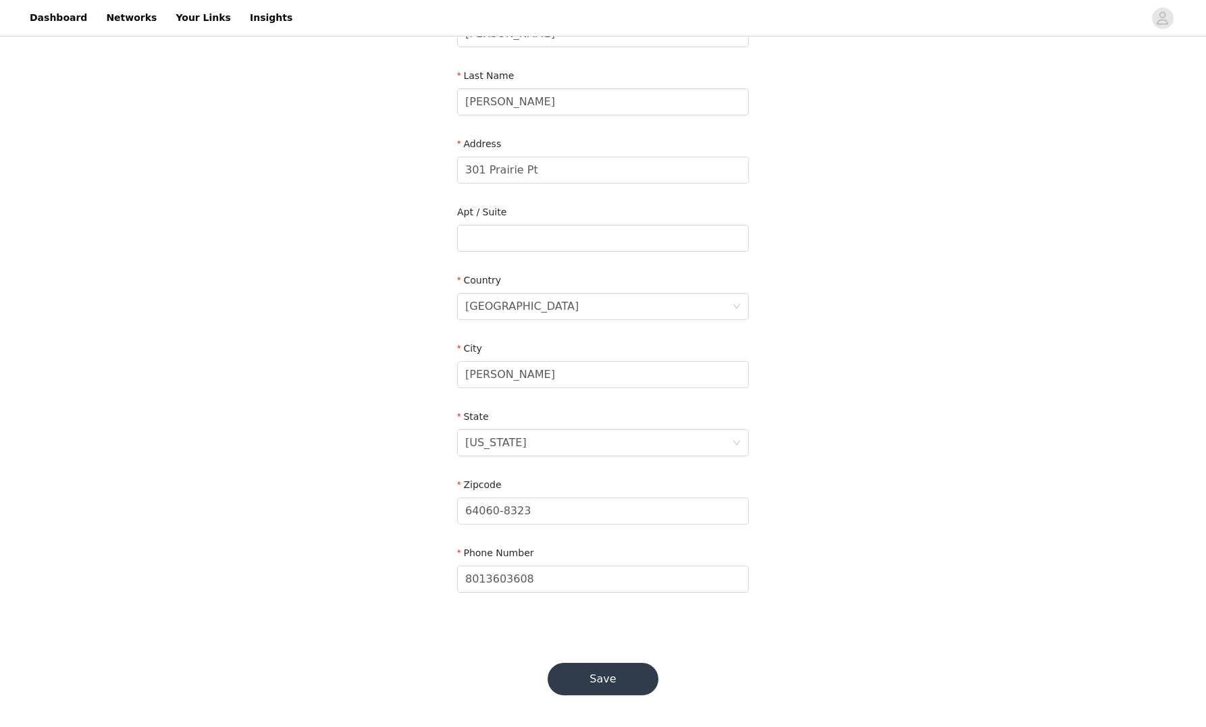
click at [604, 681] on button "Save" at bounding box center [603, 679] width 111 height 32
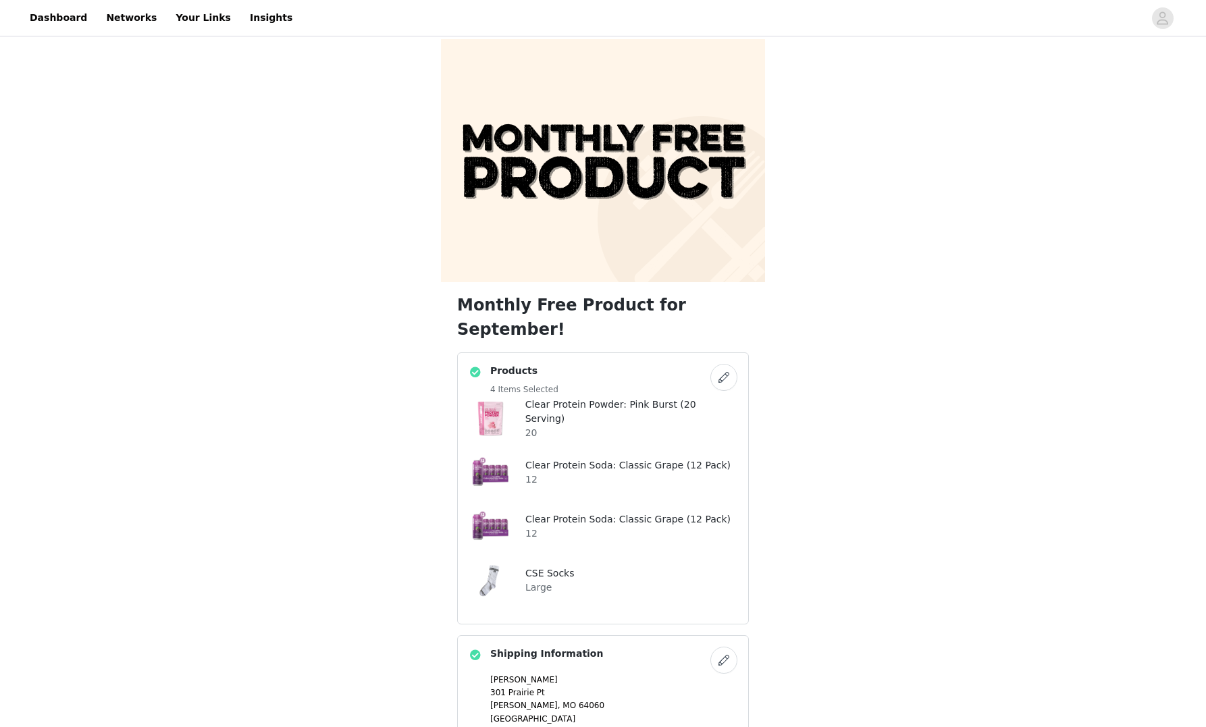
scroll to position [100, 0]
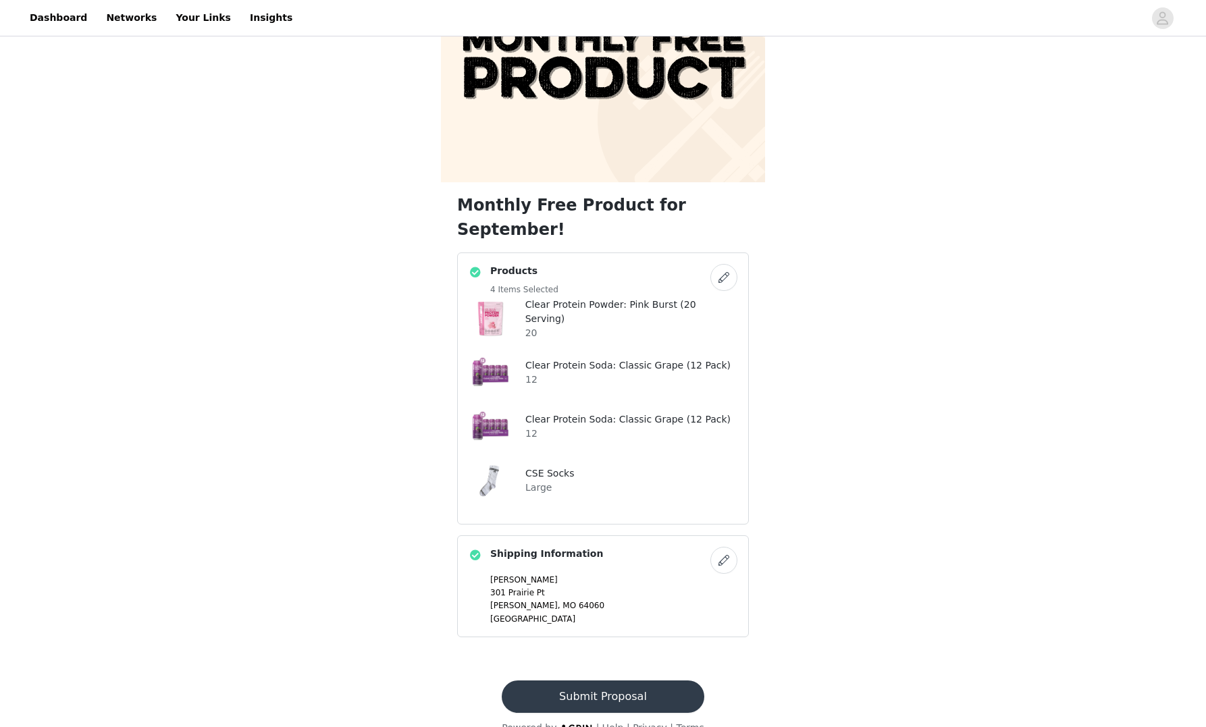
click at [644, 681] on button "Submit Proposal" at bounding box center [603, 697] width 202 height 32
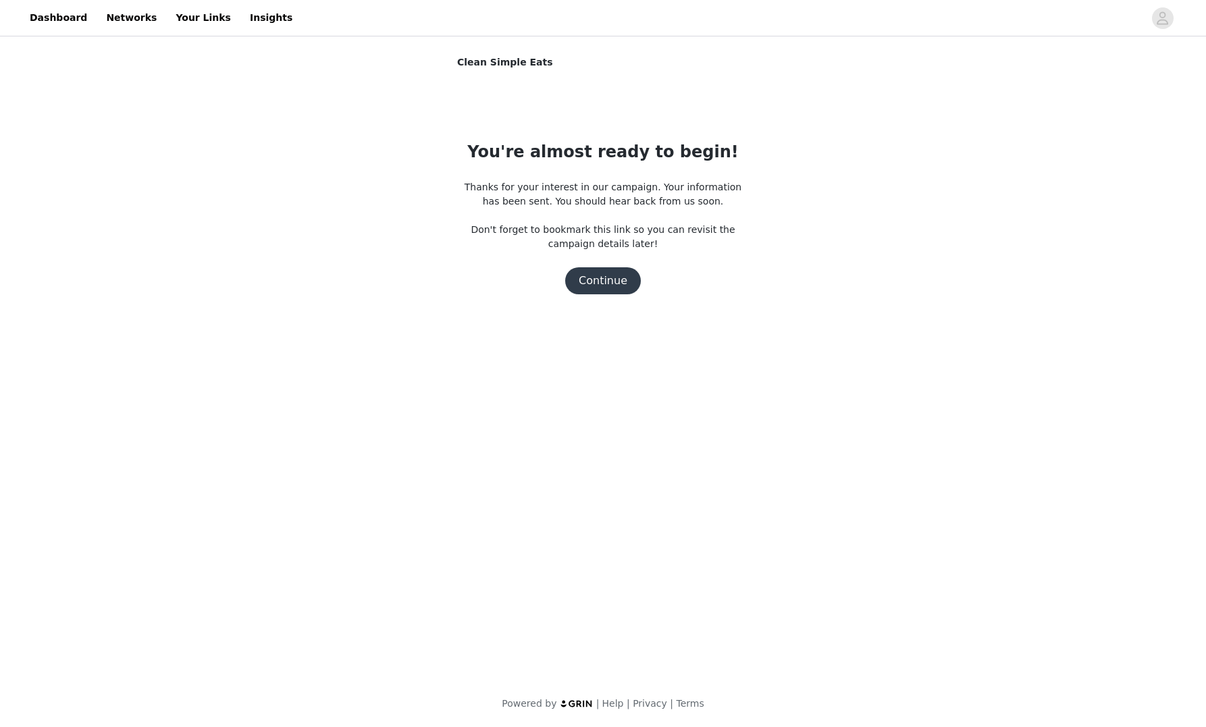
click at [615, 271] on button "Continue" at bounding box center [603, 280] width 76 height 27
click at [600, 282] on button "Continue" at bounding box center [603, 280] width 76 height 27
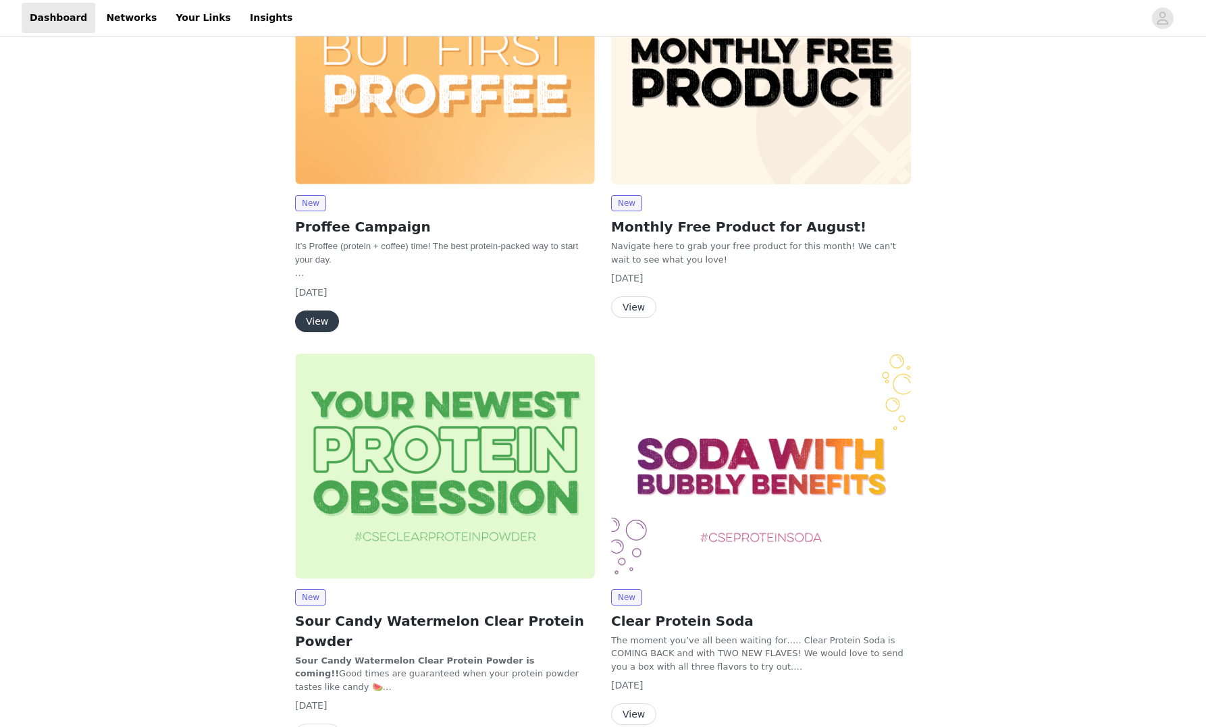
scroll to position [490, 0]
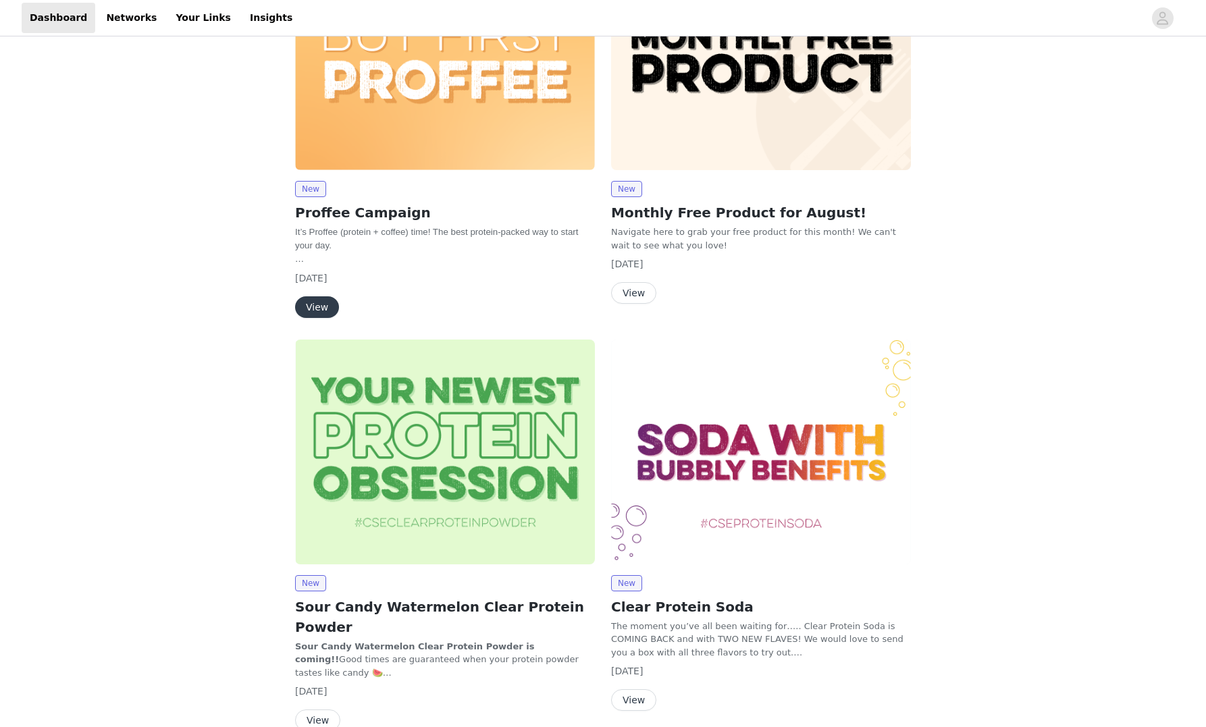
click at [319, 710] on button "View" at bounding box center [317, 721] width 45 height 22
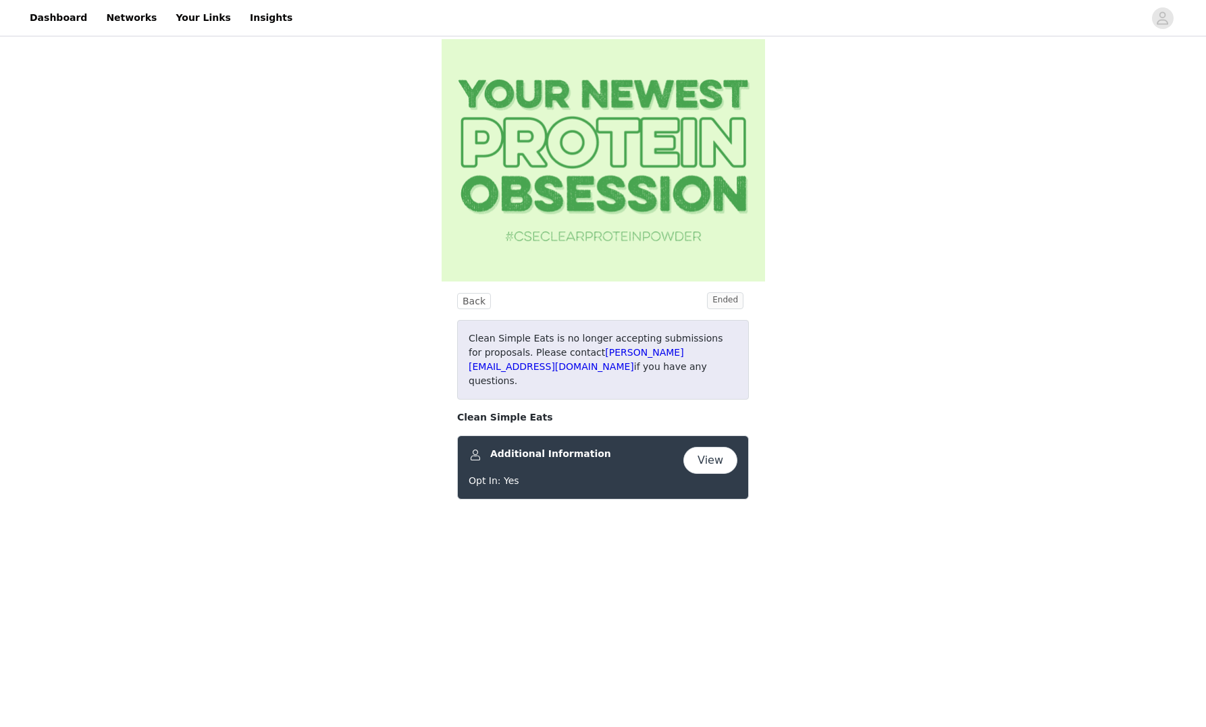
click at [211, 384] on div "Back Ended Clean Simple Eats is no longer accepting submissions for proposals. …" at bounding box center [603, 283] width 1206 height 488
